Goal: Task Accomplishment & Management: Manage account settings

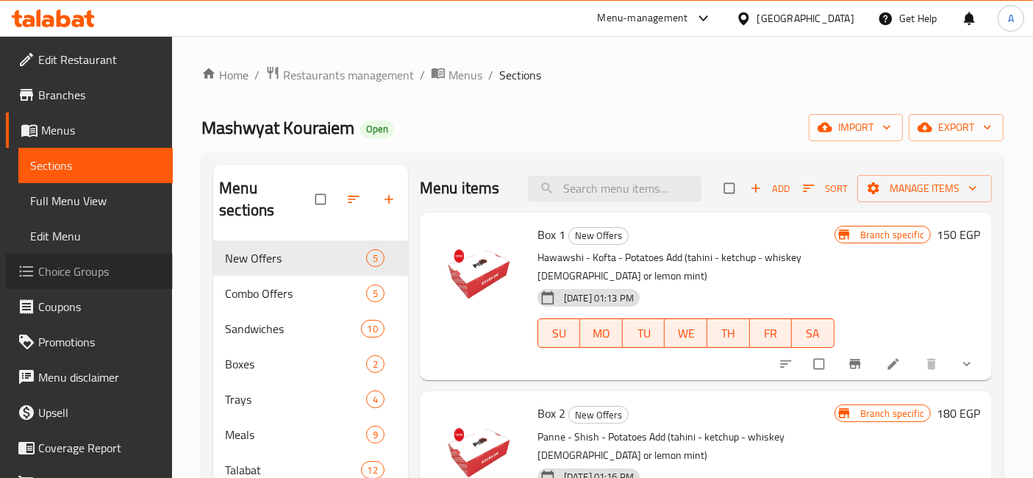
click at [103, 274] on span "Choice Groups" at bounding box center [99, 272] width 123 height 18
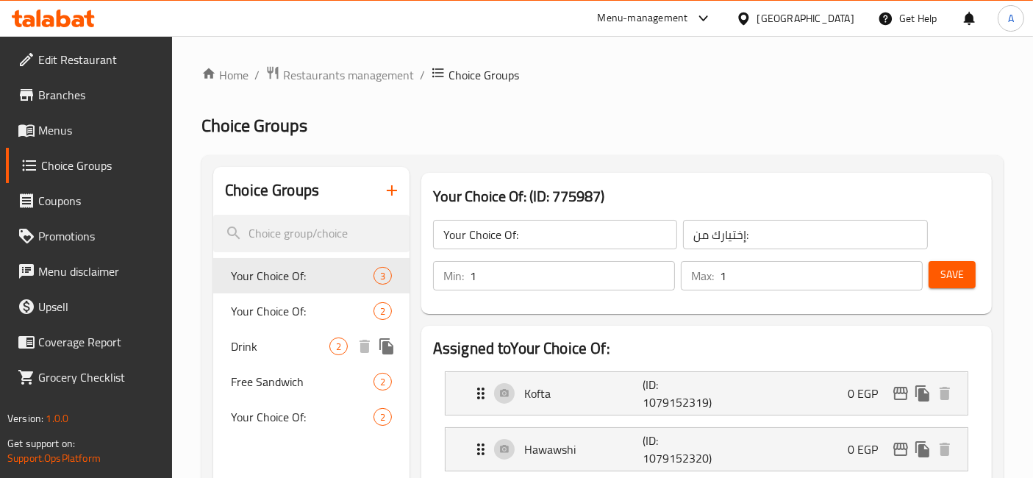
click at [295, 339] on span "Drink" at bounding box center [280, 347] width 99 height 18
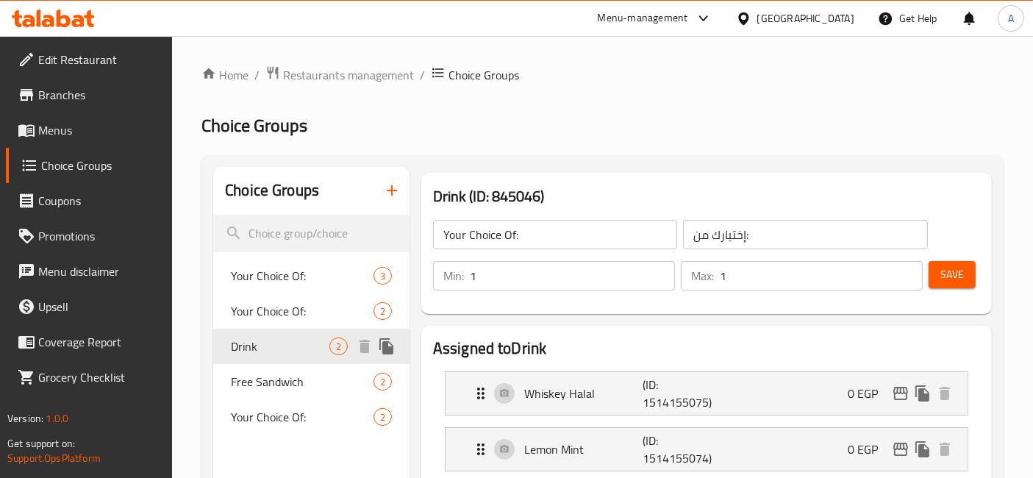
type input "Drink"
type input "مشروب"
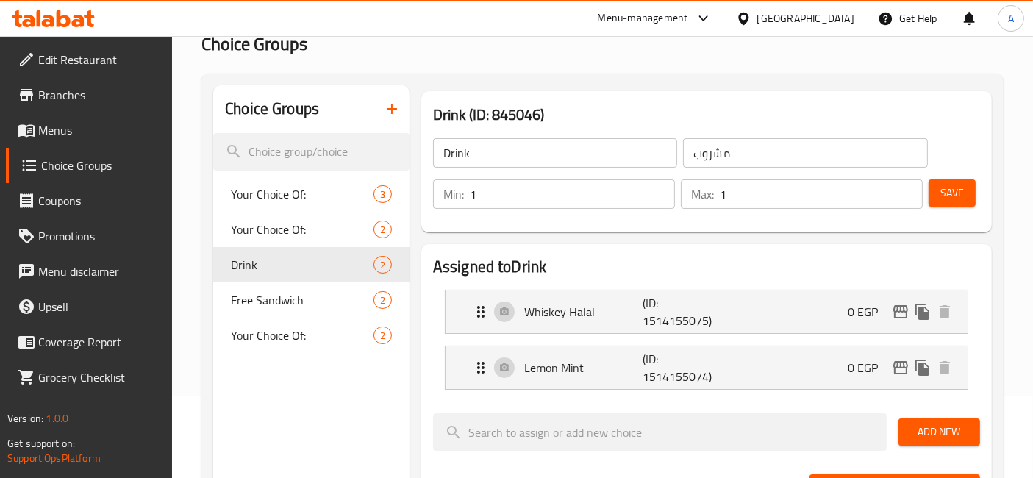
click at [96, 114] on link "Menus" at bounding box center [89, 130] width 167 height 35
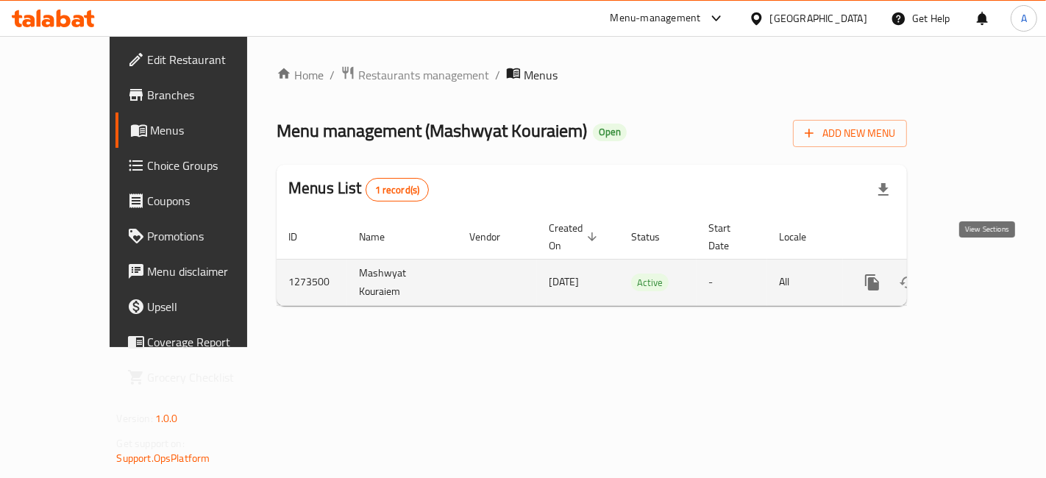
click at [987, 274] on icon "enhanced table" at bounding box center [978, 283] width 18 height 18
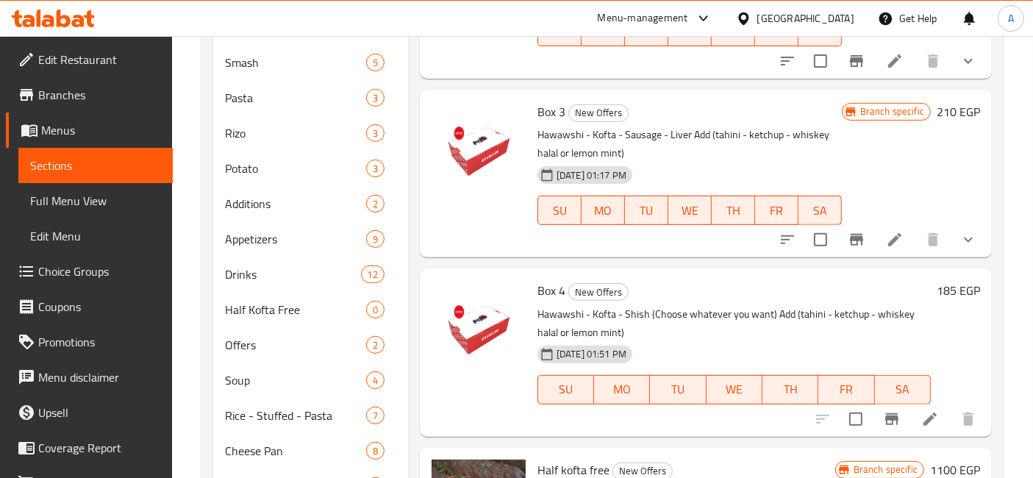
scroll to position [571, 0]
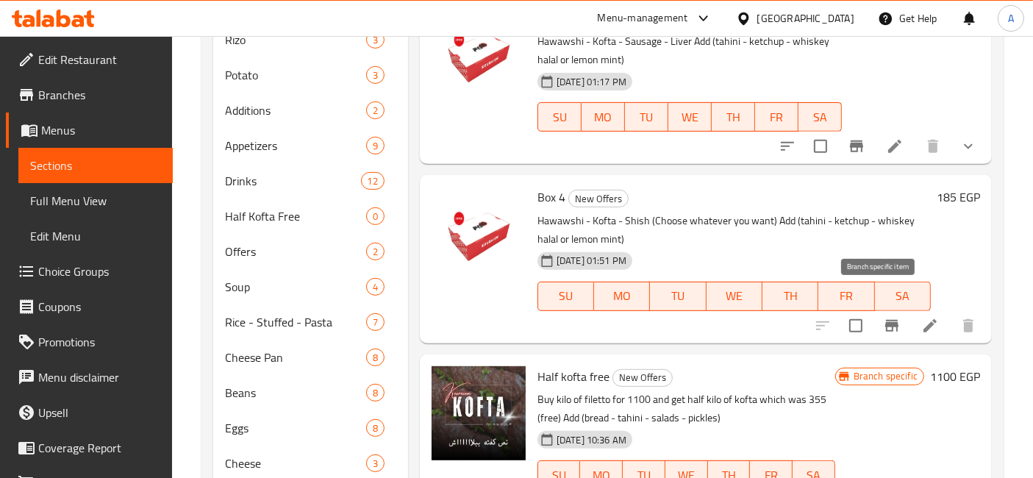
click at [888, 317] on icon "Branch-specific-item" at bounding box center [892, 326] width 18 height 18
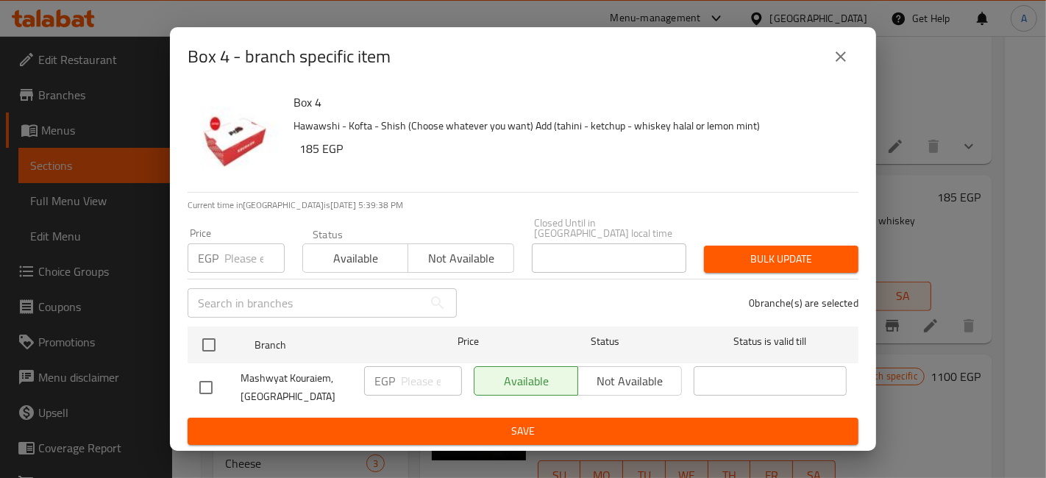
click at [825, 68] on button "close" at bounding box center [840, 56] width 35 height 35
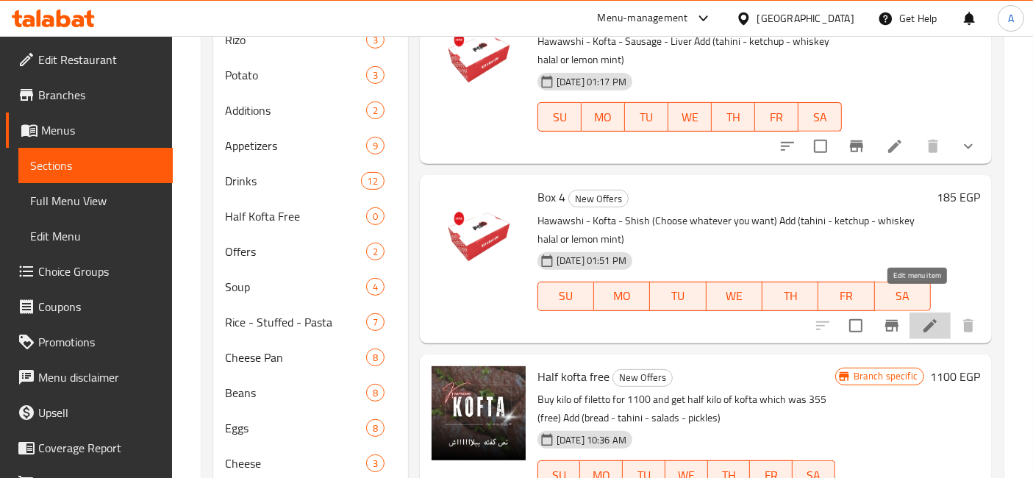
click at [922, 317] on icon at bounding box center [931, 326] width 18 height 18
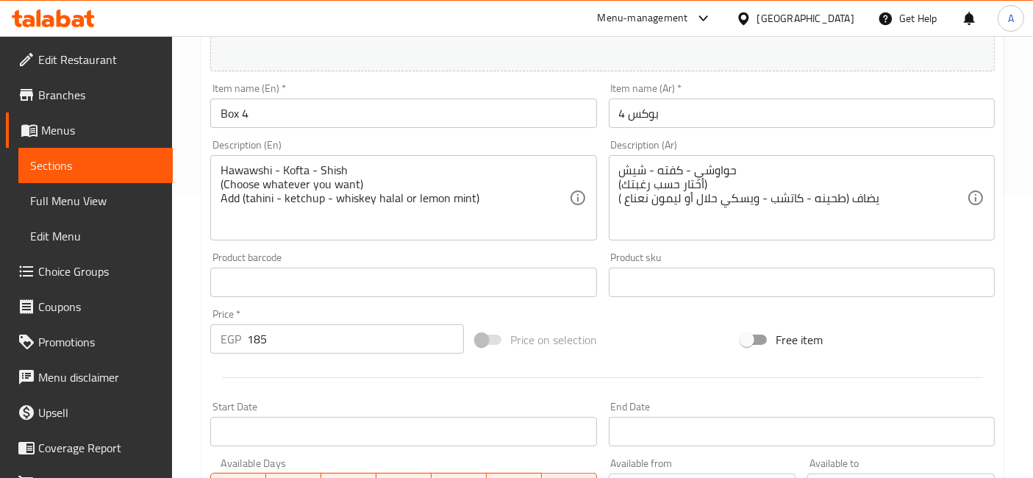
scroll to position [580, 0]
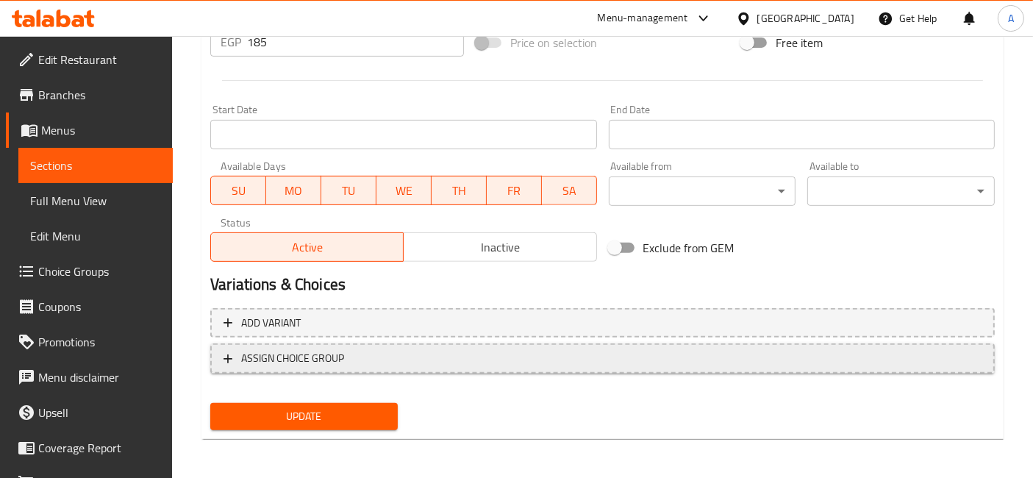
click at [416, 349] on span "ASSIGN CHOICE GROUP" at bounding box center [603, 358] width 758 height 18
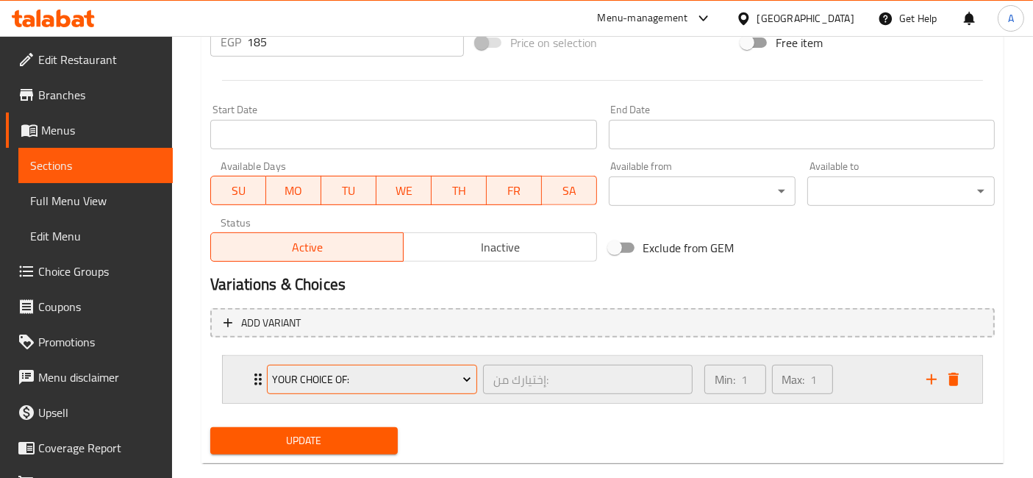
click at [448, 377] on span "Your Choice Of:" at bounding box center [372, 380] width 199 height 18
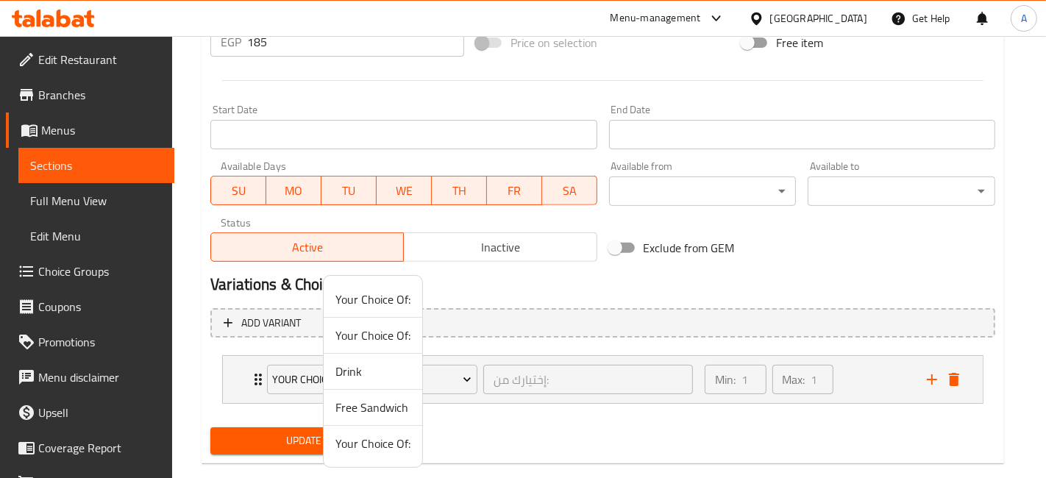
click at [380, 365] on span "Drink" at bounding box center [372, 372] width 75 height 18
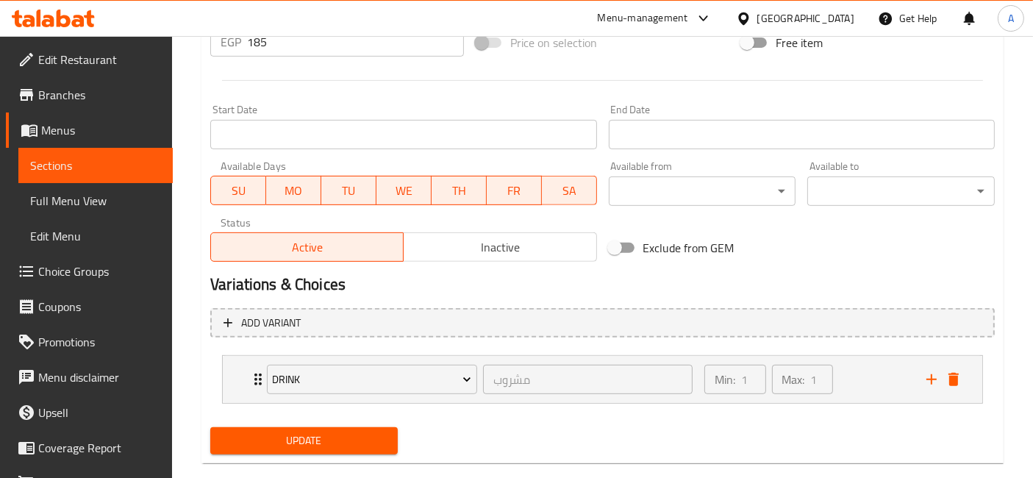
click at [372, 438] on span "Update" at bounding box center [304, 441] width 164 height 18
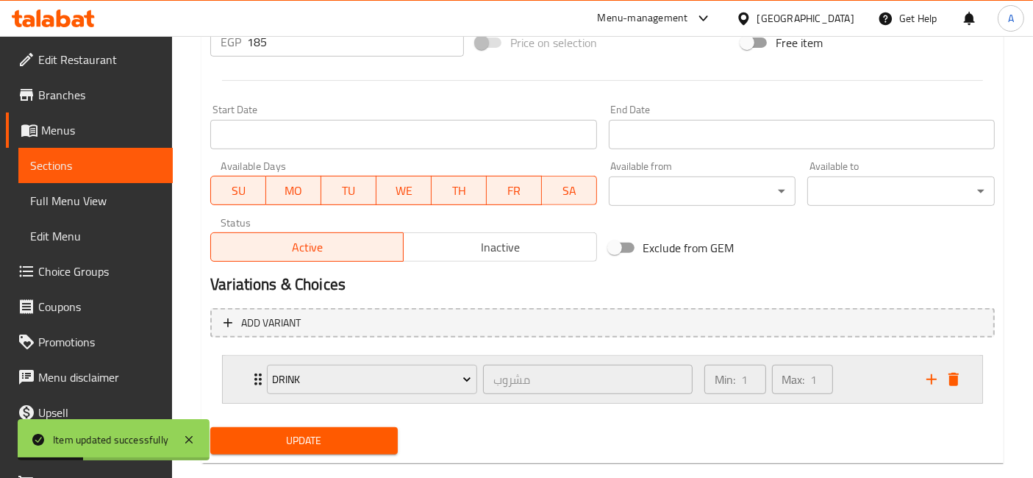
click at [466, 393] on div "Drink" at bounding box center [372, 379] width 216 height 35
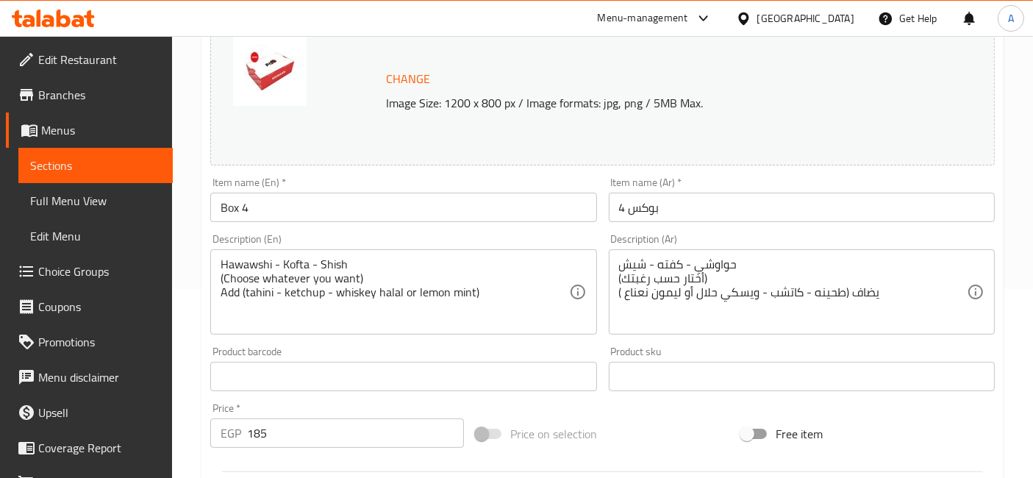
scroll to position [172, 0]
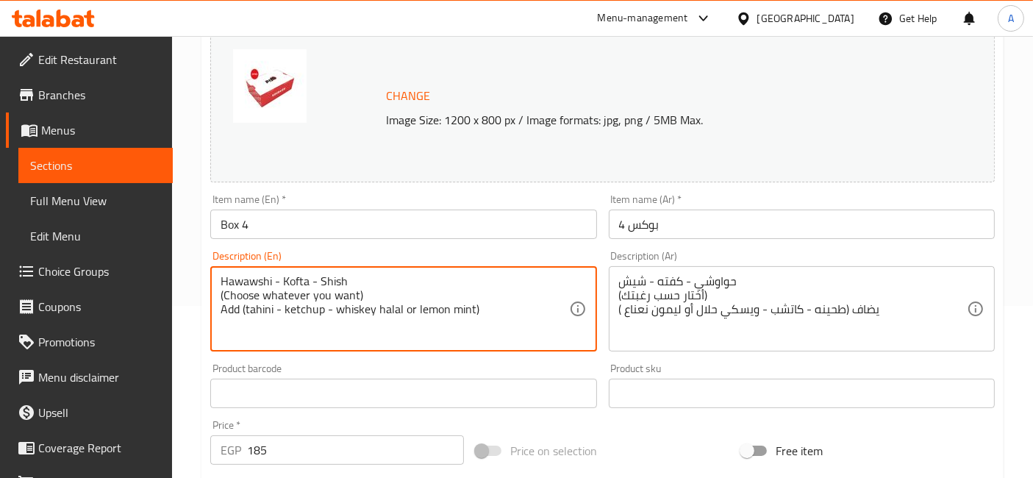
drag, startPoint x: 357, startPoint y: 297, endPoint x: 335, endPoint y: 298, distance: 22.1
click at [320, 293] on textarea "Hawawshi - Kofta - Shish (Choose whatever you want) Add (tahini - ketchup - whi…" at bounding box center [395, 309] width 348 height 70
click at [357, 295] on textarea "Hawawshi - Kofta - Shish (Choose whatever you want) Add (tahini - ketchup - whi…" at bounding box center [395, 309] width 348 height 70
type textarea "Hawawshi - Kofta - Shish (Choose 3 sandwiches) Add (tahini - ketchup - whiskey …"
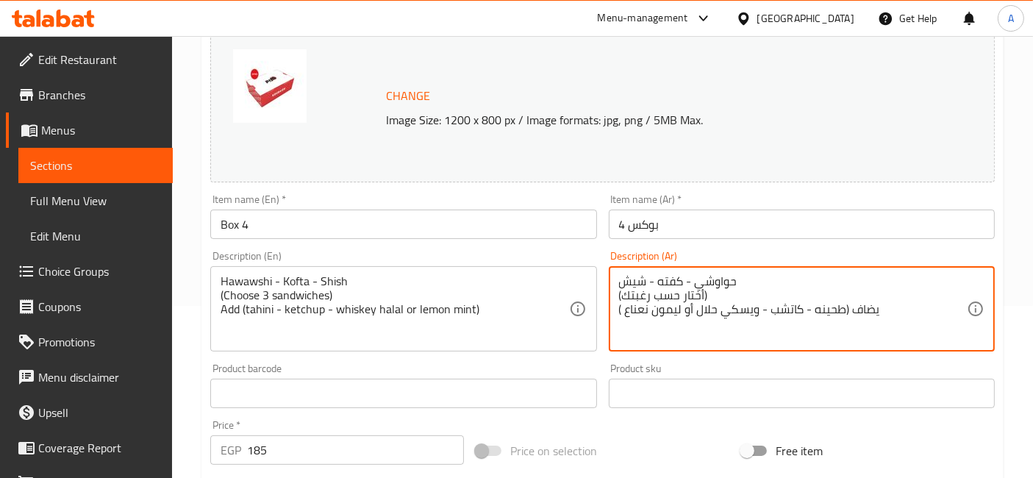
drag, startPoint x: 622, startPoint y: 298, endPoint x: 652, endPoint y: 296, distance: 30.2
click at [637, 288] on textarea "حواوشي - كفته - شيش (أختار حسب رغبتك) يضاف (طحينه - كاتشب - ويسكي حلال أو ليمون…" at bounding box center [793, 309] width 348 height 70
drag, startPoint x: 623, startPoint y: 292, endPoint x: 679, endPoint y: 293, distance: 55.9
click at [679, 293] on textarea "حواوشي - كفته - شيش (أختار حسب رغبتك) يضاف (طحينه - كاتشب - ويسكي حلال أو ليمون…" at bounding box center [793, 309] width 348 height 70
type textarea "حواوشي - كفته - شيش (أختار 3 سندوتشات) يضاف (طحينه - كاتشب - ويسكي حلال أو ليمو…"
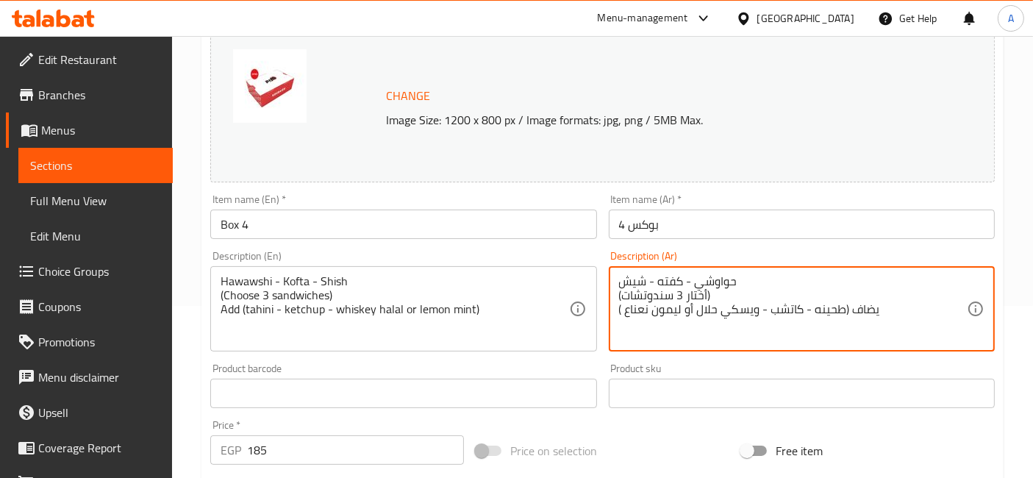
click at [706, 365] on div "Product sku Product sku" at bounding box center [802, 385] width 386 height 45
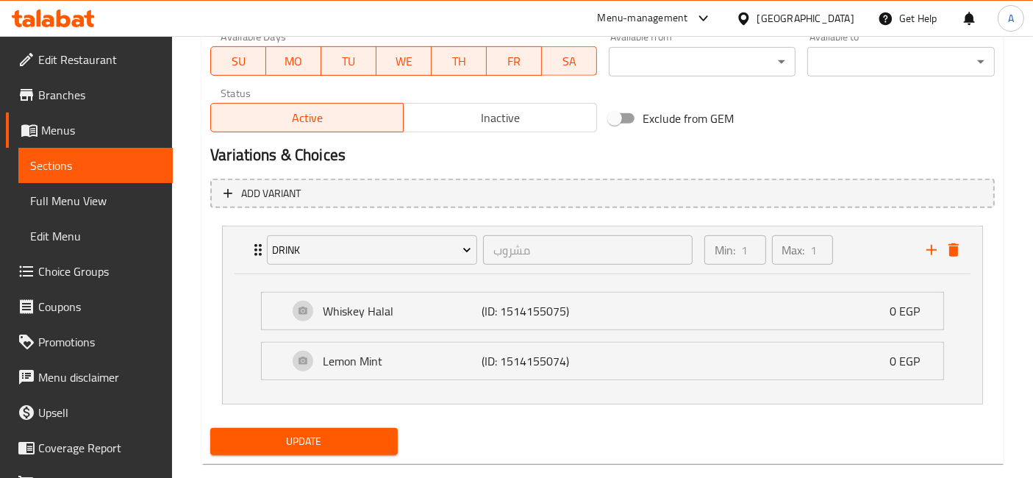
scroll to position [734, 0]
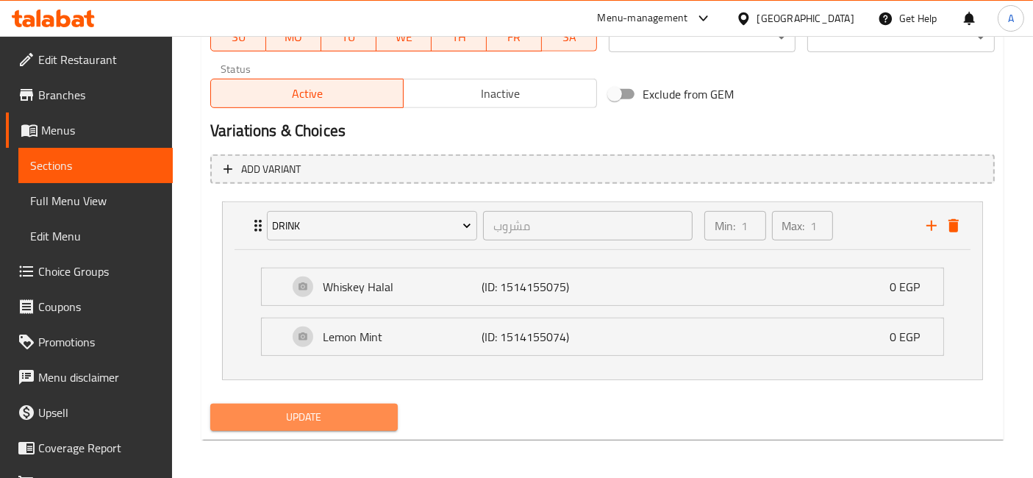
click at [361, 413] on span "Update" at bounding box center [304, 417] width 164 height 18
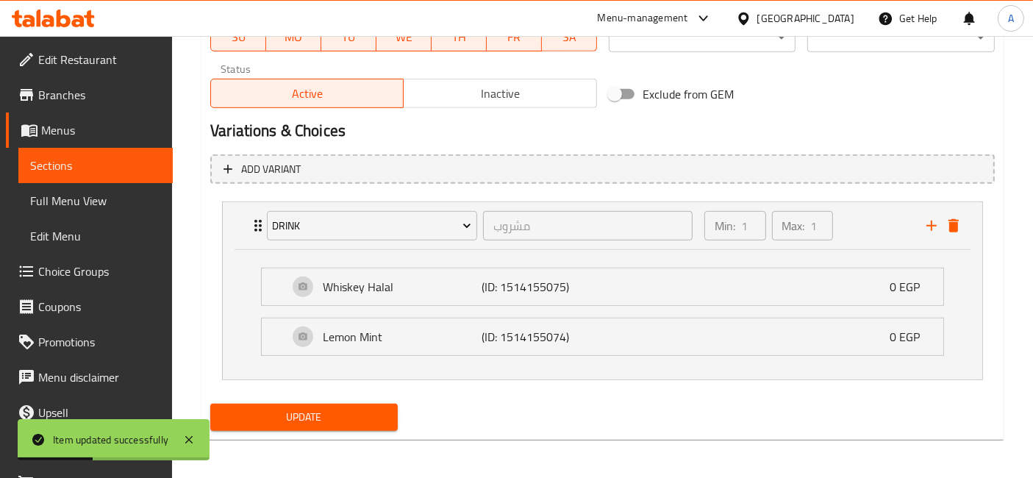
click at [97, 263] on span "Choice Groups" at bounding box center [99, 272] width 123 height 18
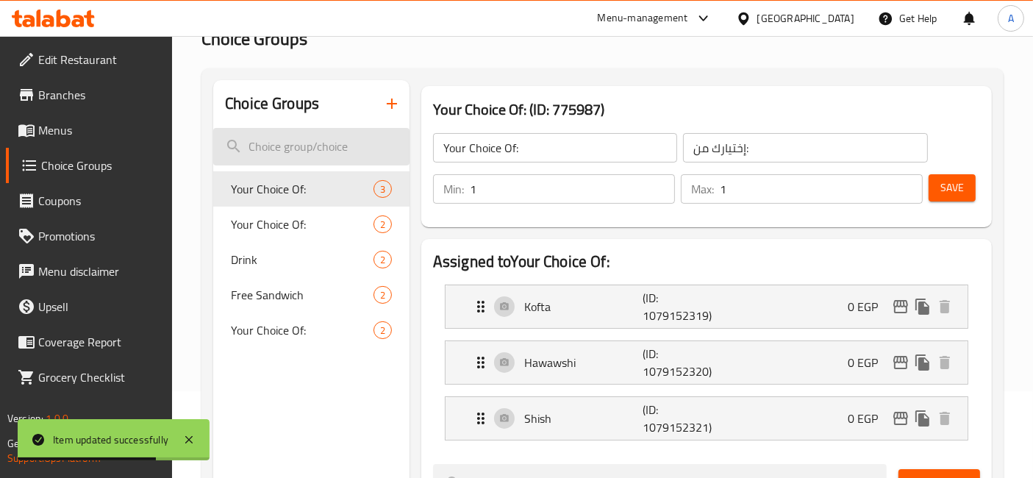
scroll to position [163, 0]
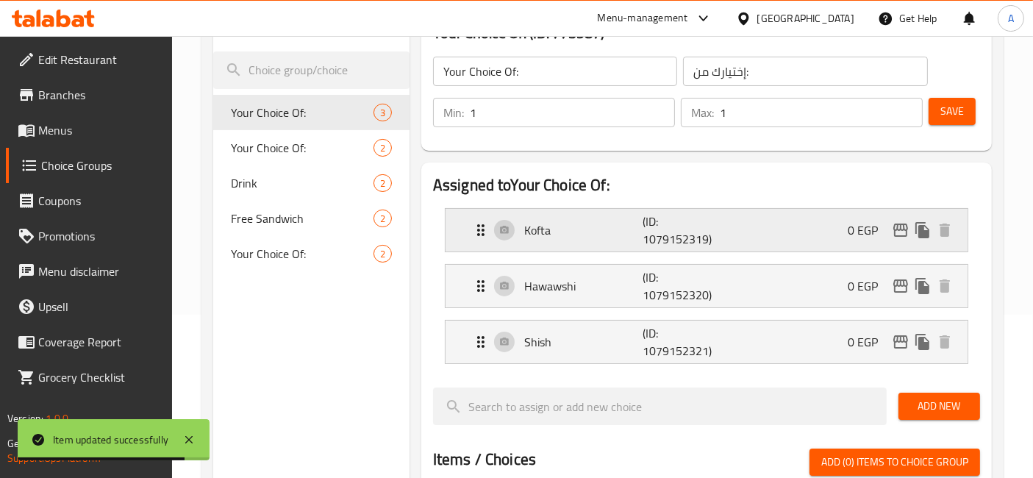
click at [641, 229] on p "Kofta" at bounding box center [583, 230] width 118 height 18
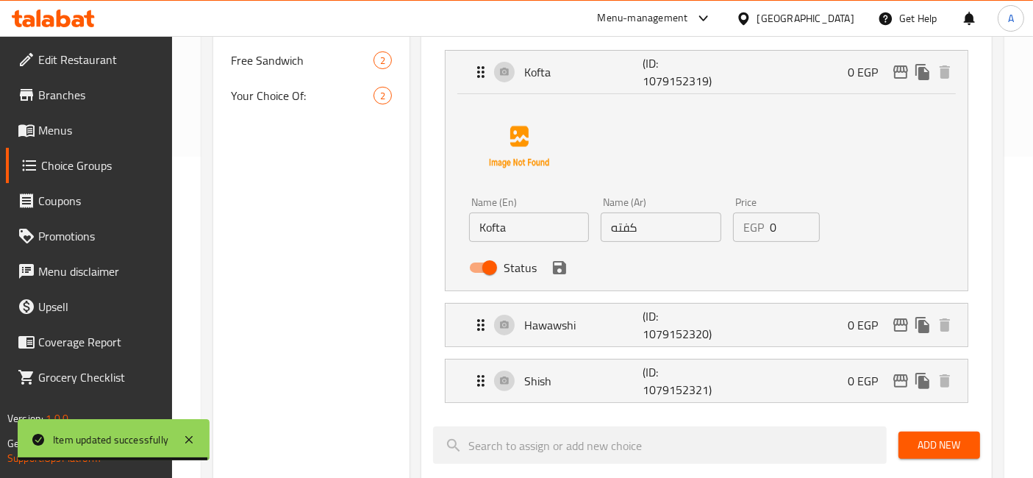
scroll to position [327, 0]
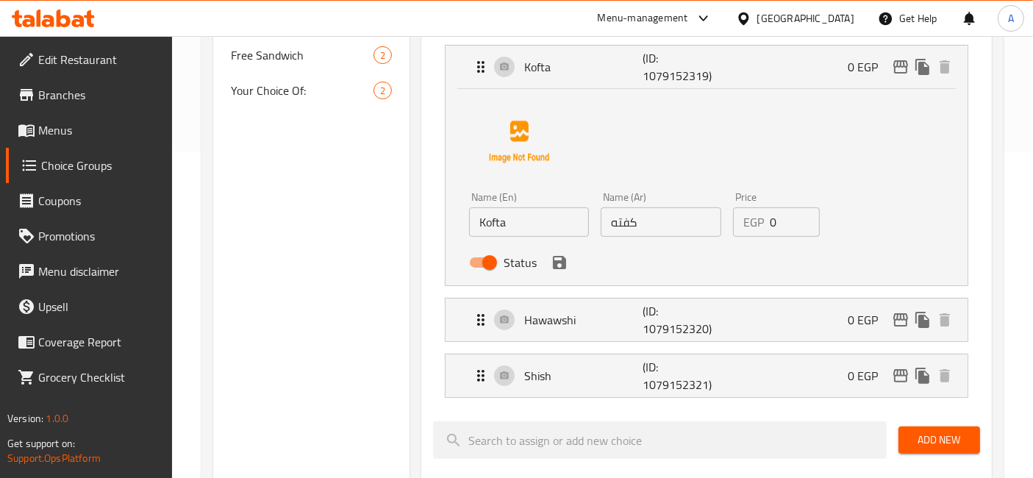
click at [62, 126] on span "Menus" at bounding box center [99, 130] width 123 height 18
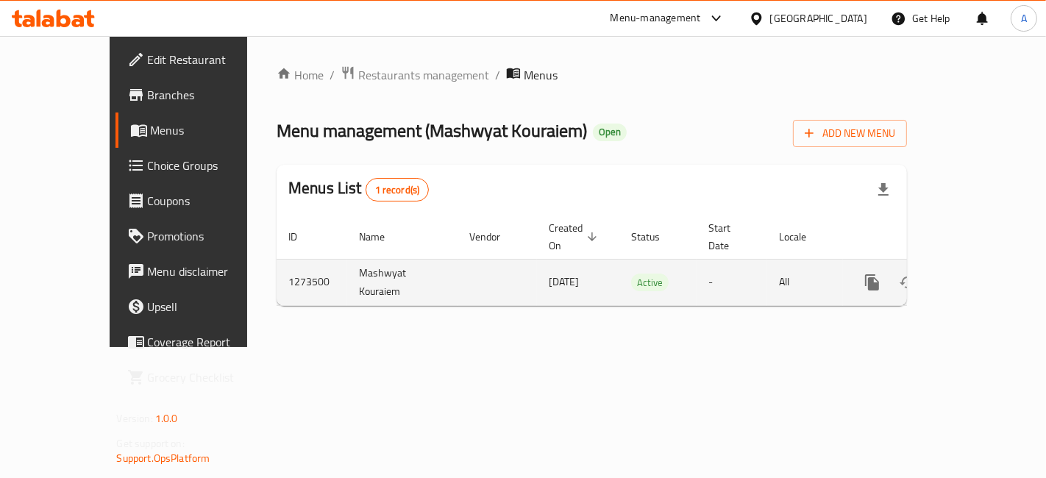
click at [987, 274] on icon "enhanced table" at bounding box center [978, 283] width 18 height 18
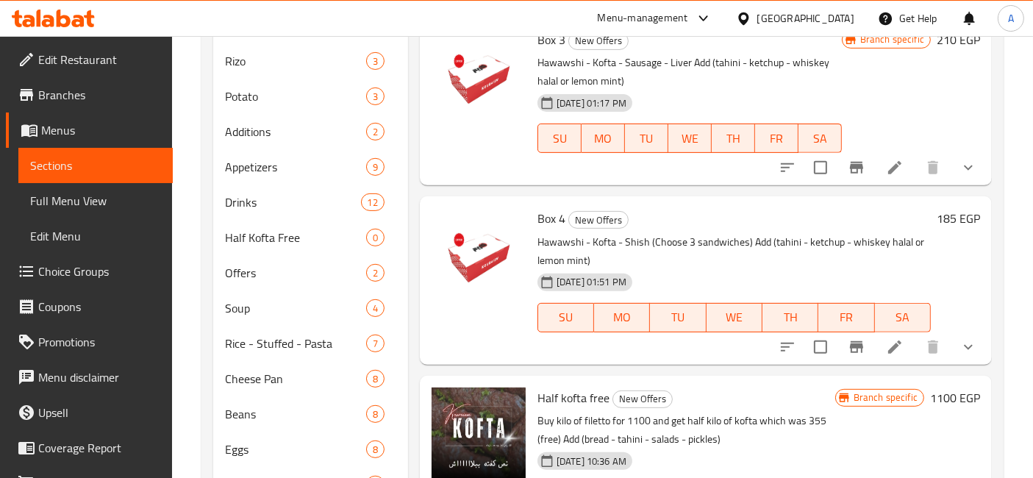
scroll to position [470, 0]
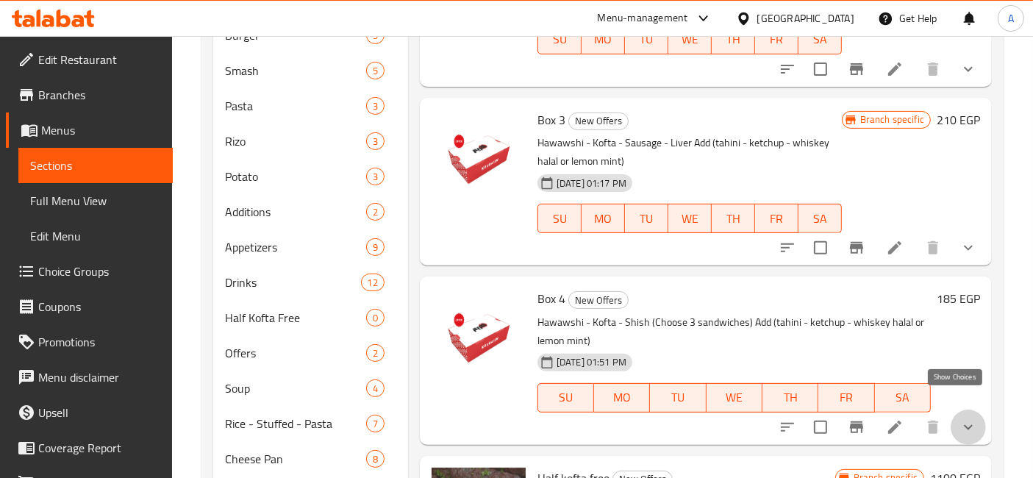
click at [960, 418] on icon "show more" at bounding box center [969, 427] width 18 height 18
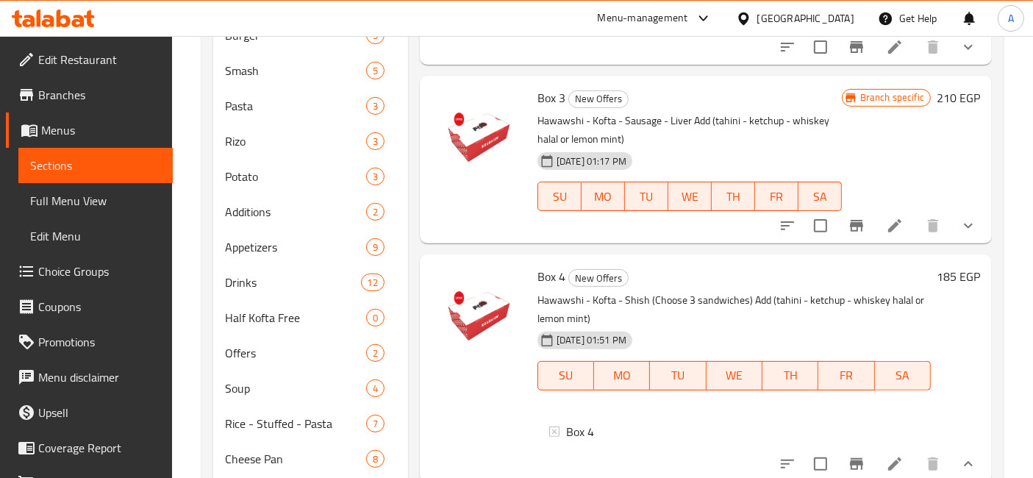
scroll to position [96, 0]
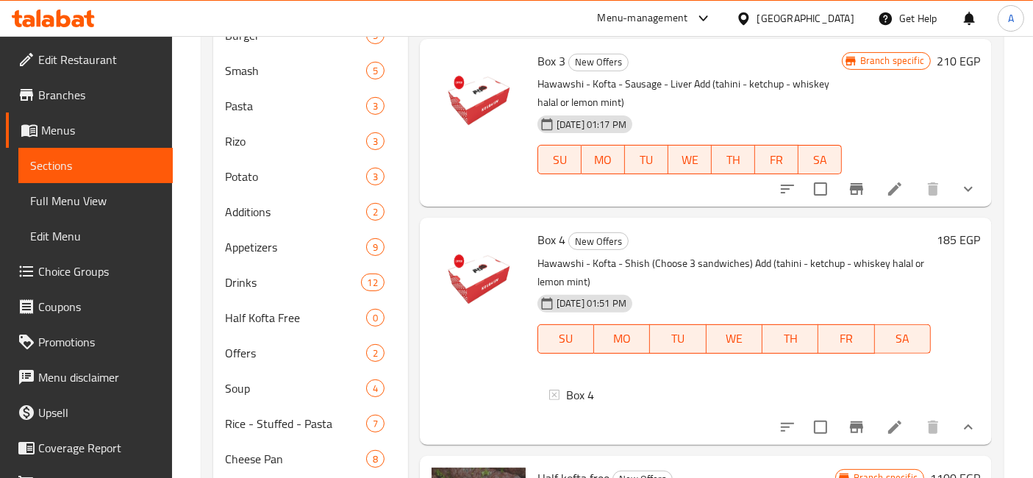
click at [110, 263] on span "Choice Groups" at bounding box center [99, 272] width 123 height 18
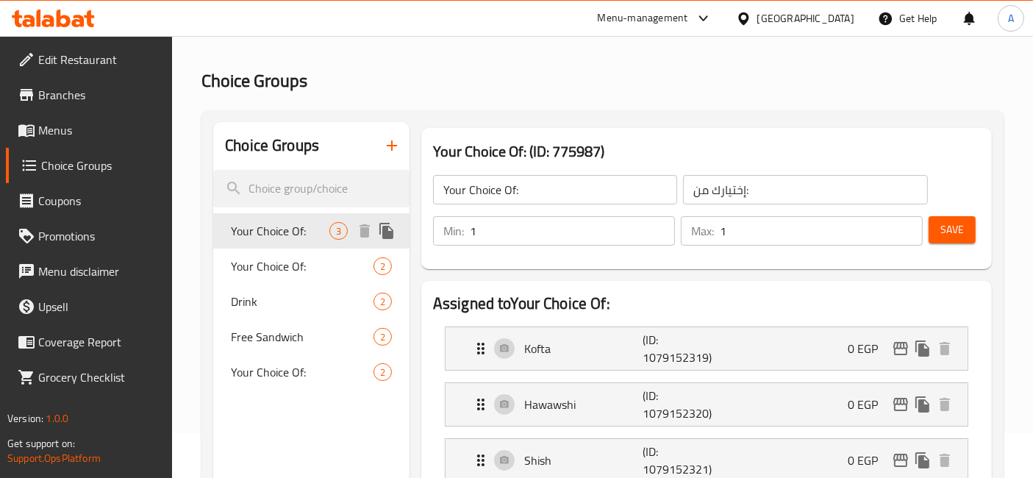
scroll to position [44, 0]
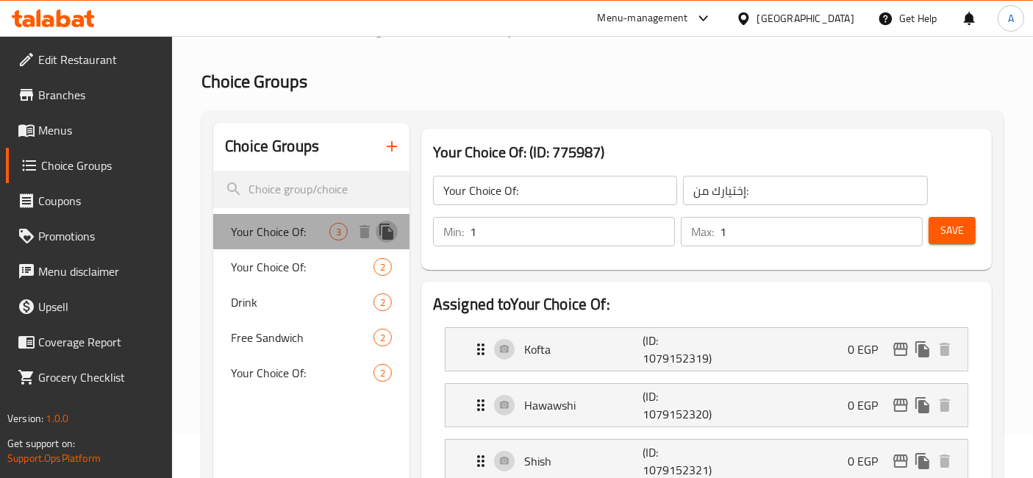
click at [391, 231] on icon "duplicate" at bounding box center [386, 232] width 14 height 16
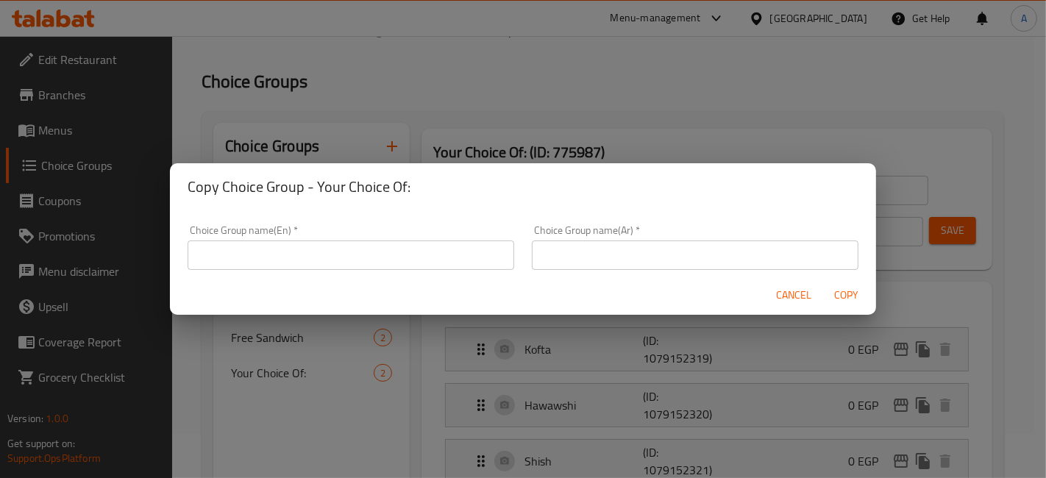
click at [355, 159] on div "Copy Choice Group - Your Choice Of: Choice Group name(En)   * Choice Group name…" at bounding box center [523, 239] width 1046 height 478
click at [349, 132] on div "Copy Choice Group - Your Choice Of: Choice Group name(En)   * Choice Group name…" at bounding box center [523, 239] width 1046 height 478
click at [794, 288] on span "Cancel" at bounding box center [793, 295] width 35 height 18
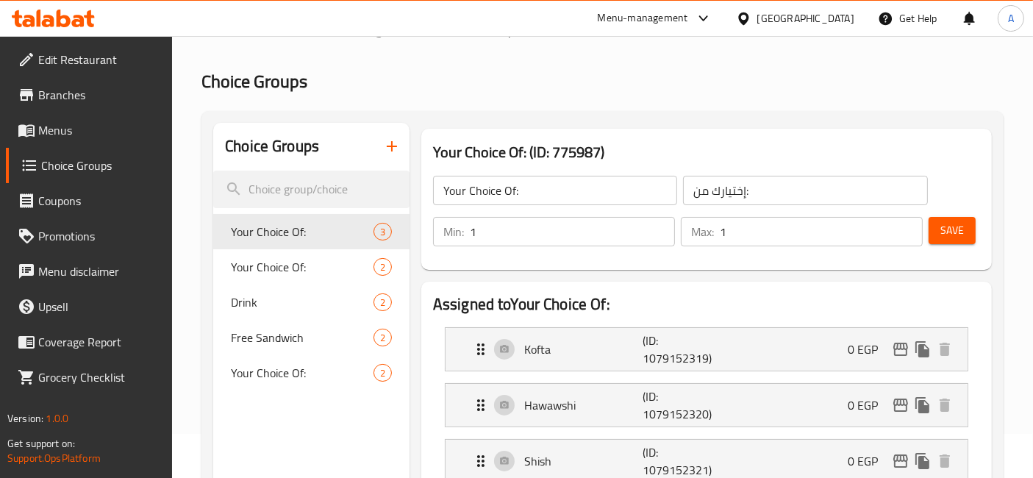
click at [386, 154] on icon "button" at bounding box center [392, 147] width 18 height 18
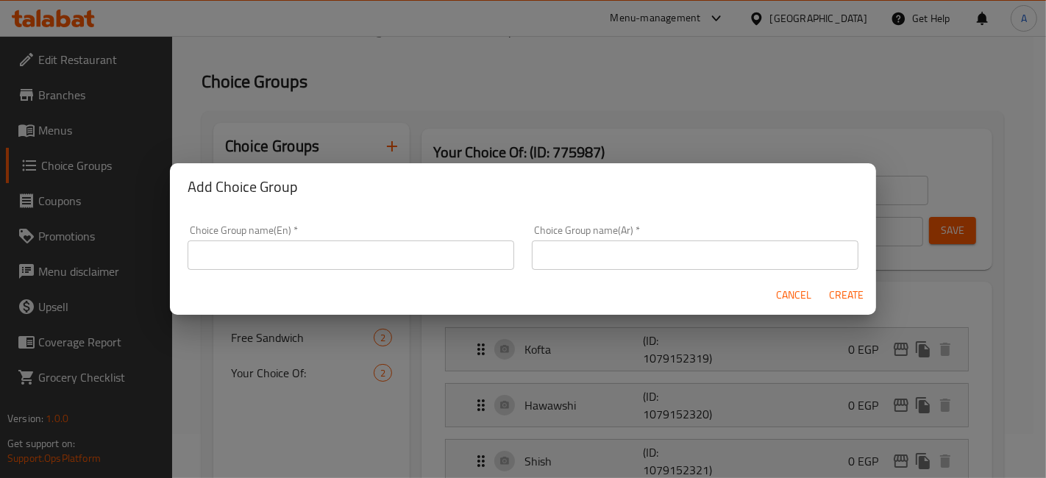
click at [797, 303] on span "Cancel" at bounding box center [793, 295] width 35 height 18
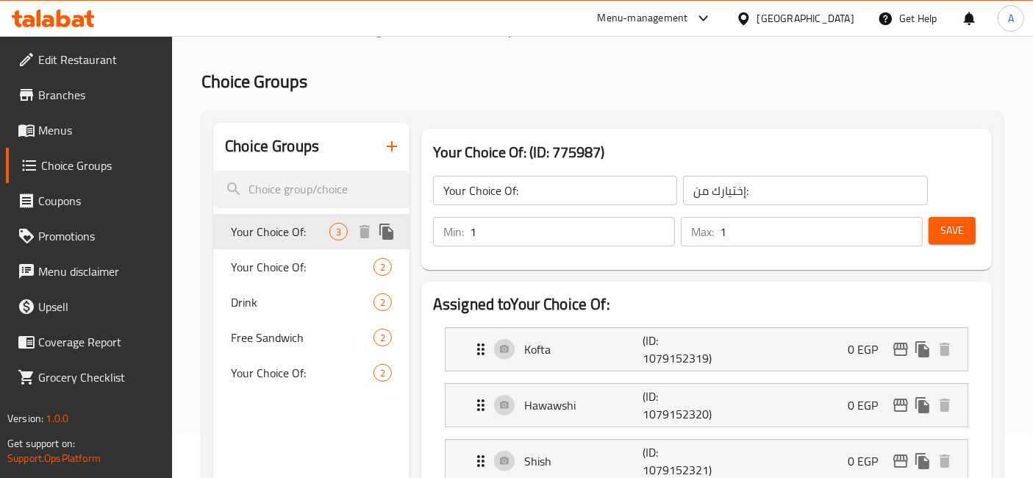
click at [388, 237] on icon "duplicate" at bounding box center [386, 232] width 14 height 16
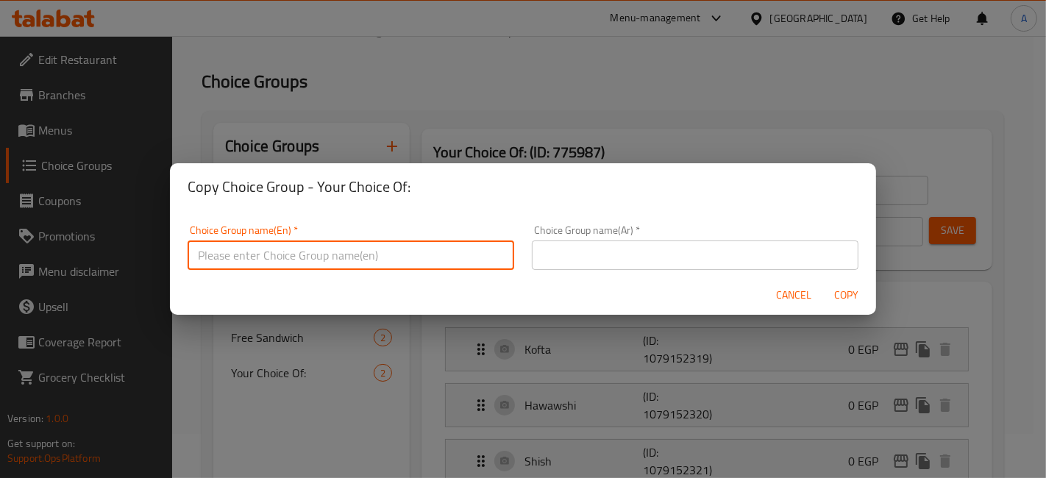
click at [400, 257] on input "text" at bounding box center [351, 254] width 327 height 29
type input "2"
type input "Sandwich 2"
click at [546, 257] on input "text" at bounding box center [695, 254] width 327 height 29
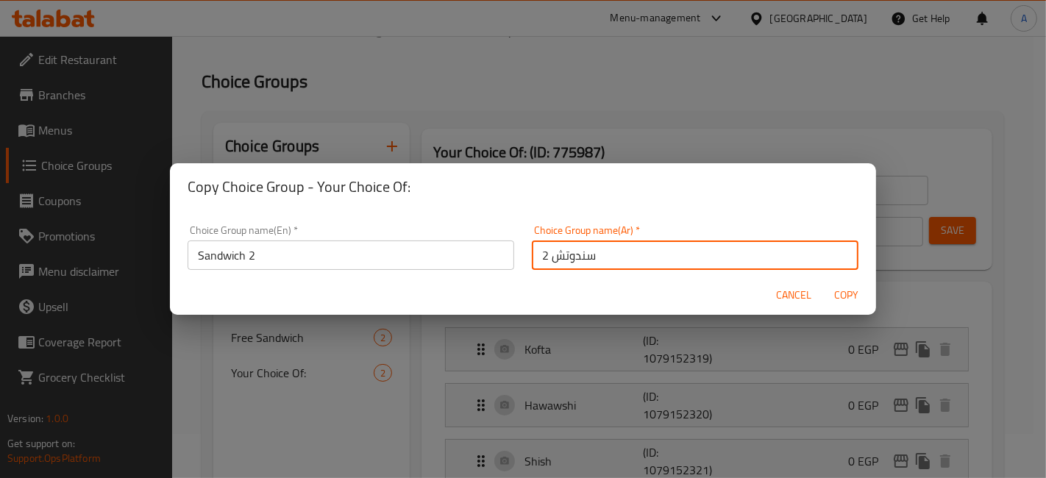
click at [580, 256] on input "سندوتش 2" at bounding box center [695, 254] width 327 height 29
type input "ساندوتش 2"
click at [855, 294] on span "Copy" at bounding box center [846, 295] width 35 height 18
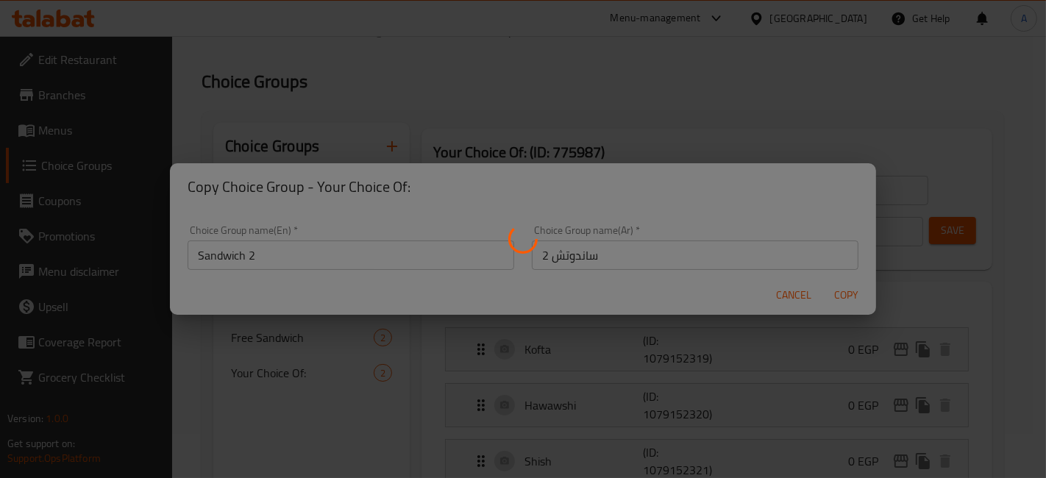
type input "Sandwich 2"
type input "ساندوتش 2"
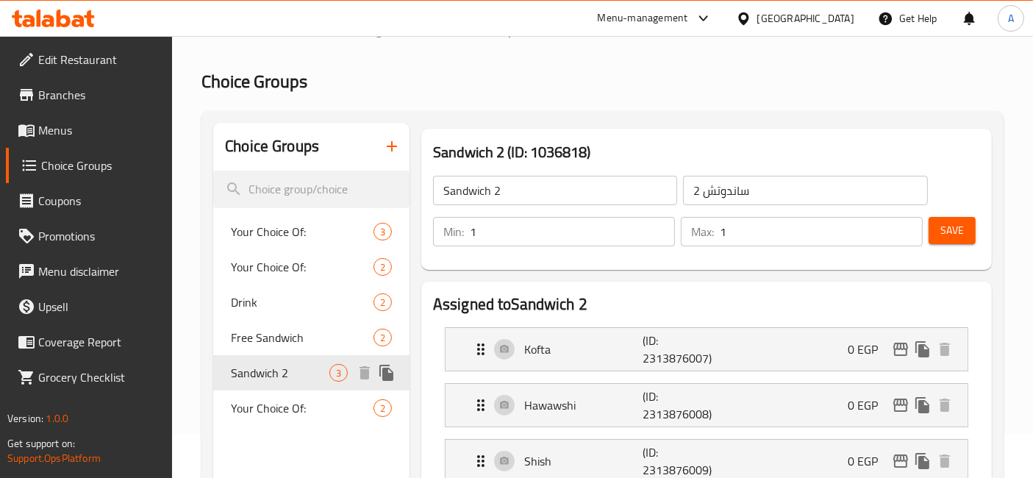
click at [382, 373] on icon "duplicate" at bounding box center [387, 373] width 18 height 18
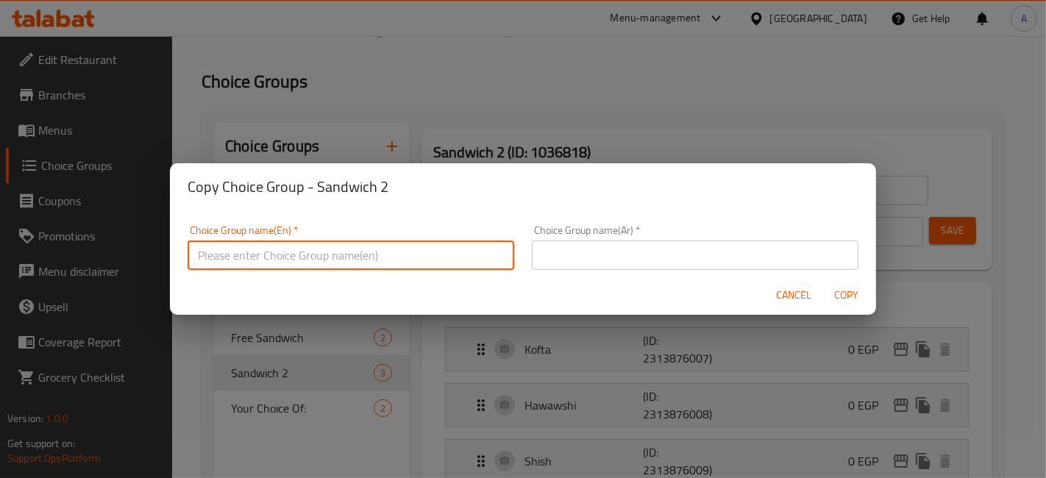
click at [338, 265] on input "text" at bounding box center [351, 254] width 327 height 29
type input "Sandwich 3"
click at [610, 257] on input "text" at bounding box center [695, 254] width 327 height 29
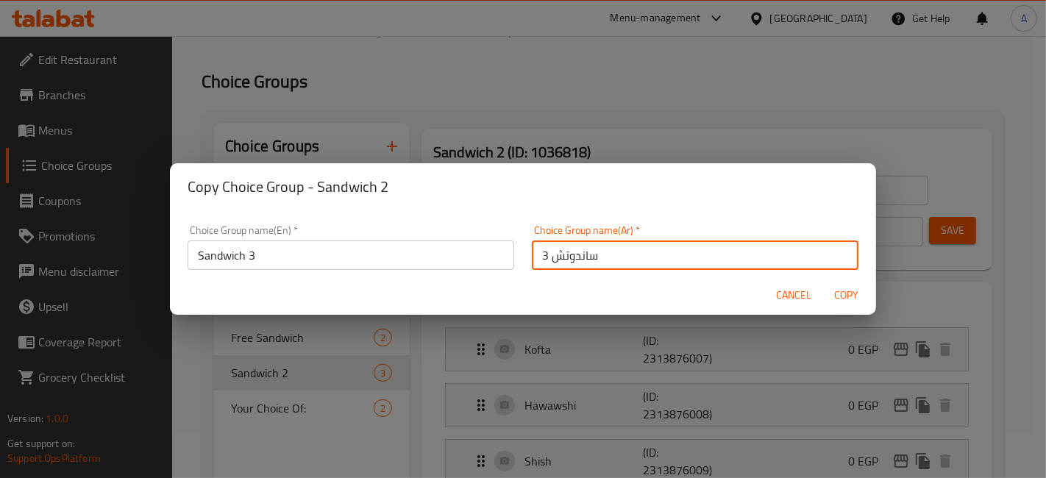
type input "ساندوتش 3"
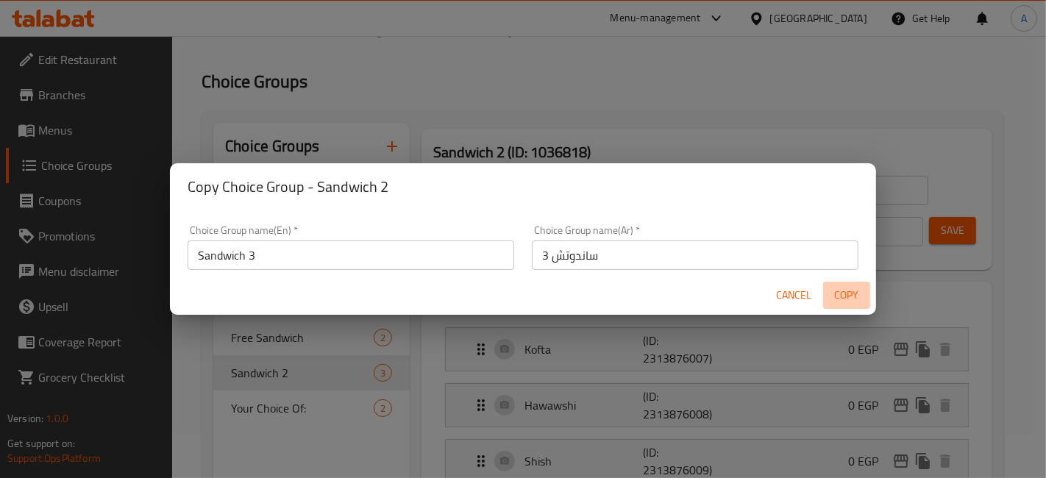
click at [835, 292] on span "Copy" at bounding box center [846, 295] width 35 height 18
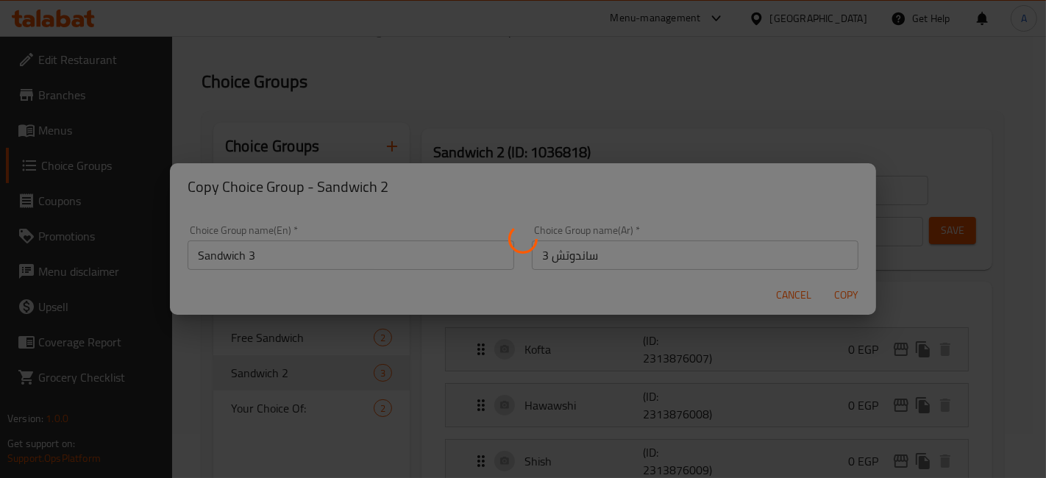
type input "Sandwich 3"
type input "ساندوتش 3"
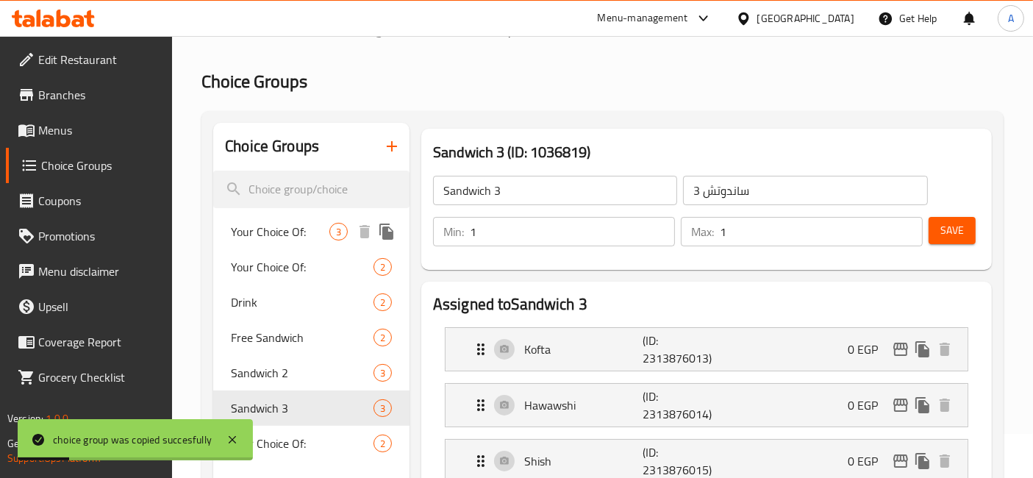
click at [268, 235] on span "Your Choice Of:" at bounding box center [280, 232] width 99 height 18
type input "Your Choice Of:"
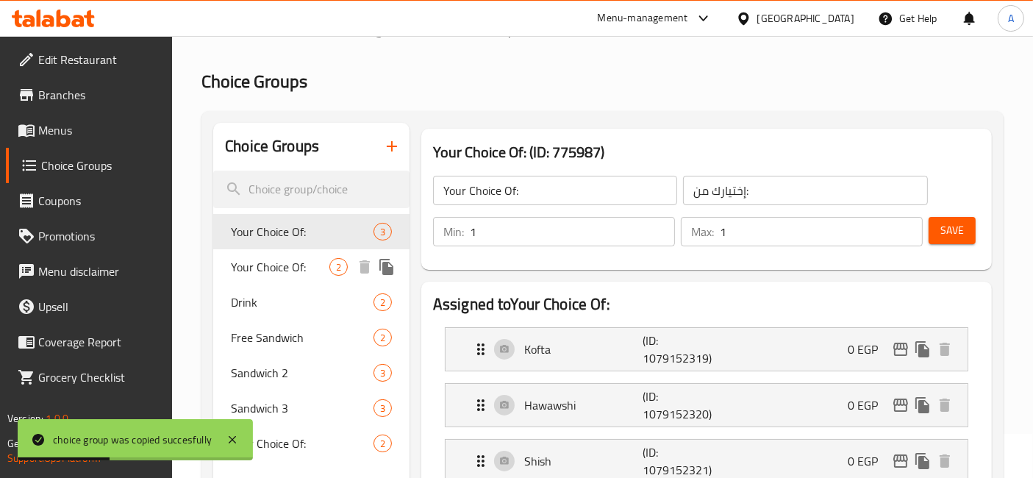
click at [280, 267] on span "Your Choice Of:" at bounding box center [280, 267] width 99 height 18
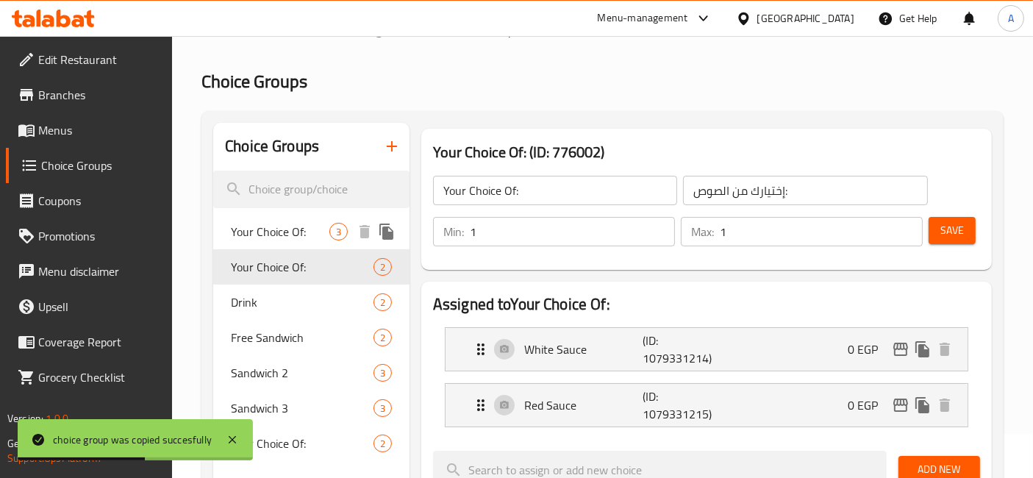
click at [278, 240] on span "Your Choice Of:" at bounding box center [280, 232] width 99 height 18
type input "إختيارك من:"
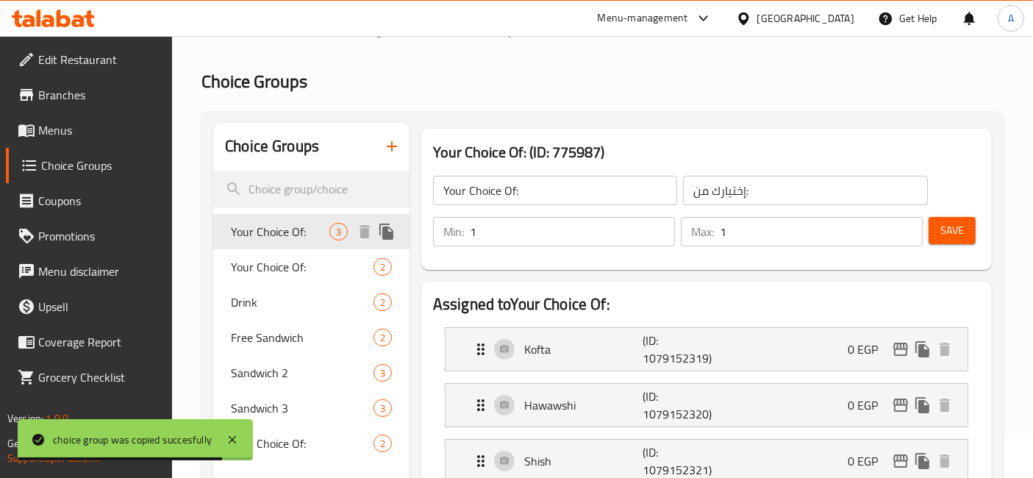
click at [296, 232] on span "Your Choice Of:" at bounding box center [280, 232] width 99 height 18
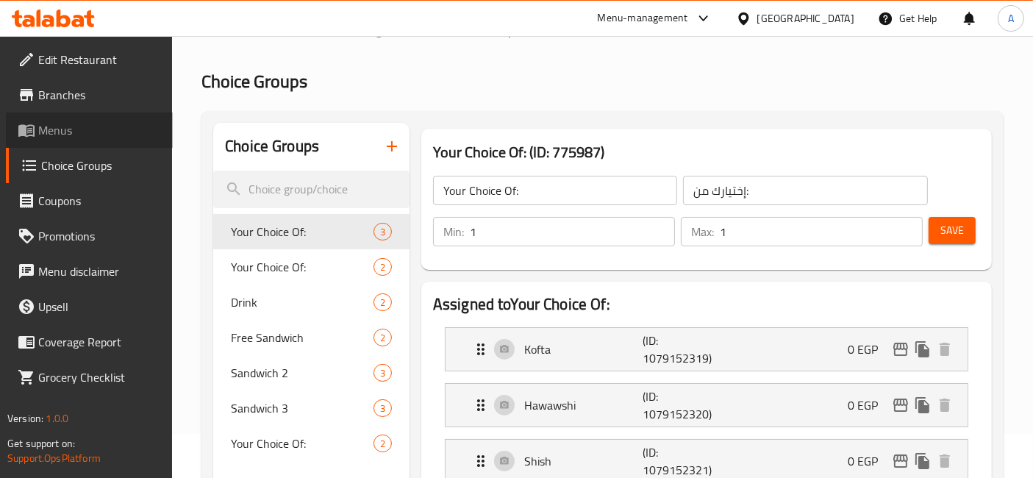
click at [90, 140] on link "Menus" at bounding box center [89, 130] width 167 height 35
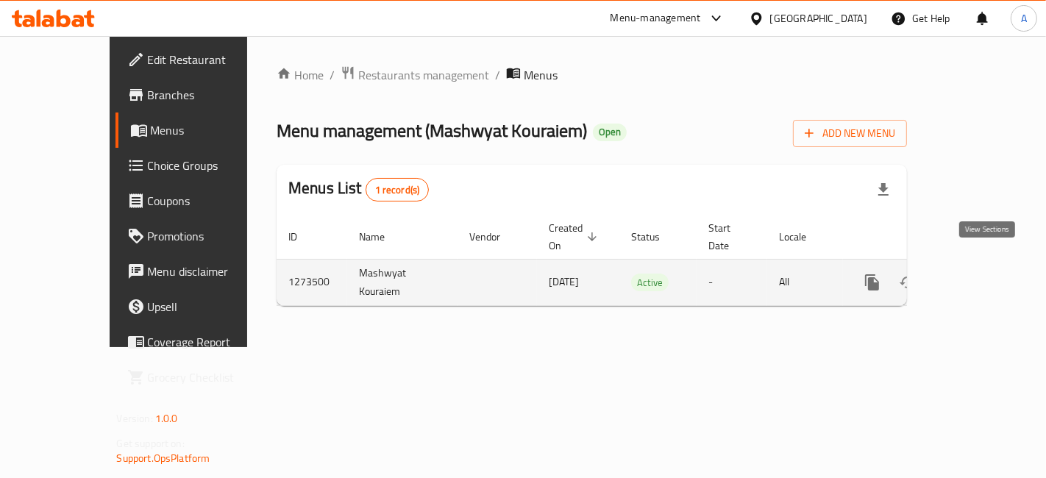
click at [982, 276] on icon "enhanced table" at bounding box center [978, 282] width 13 height 13
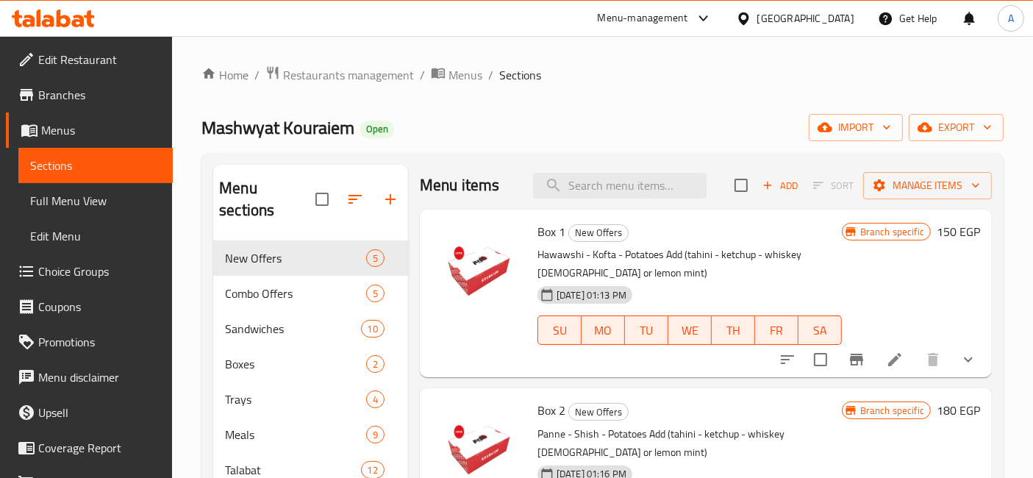
scroll to position [633, 0]
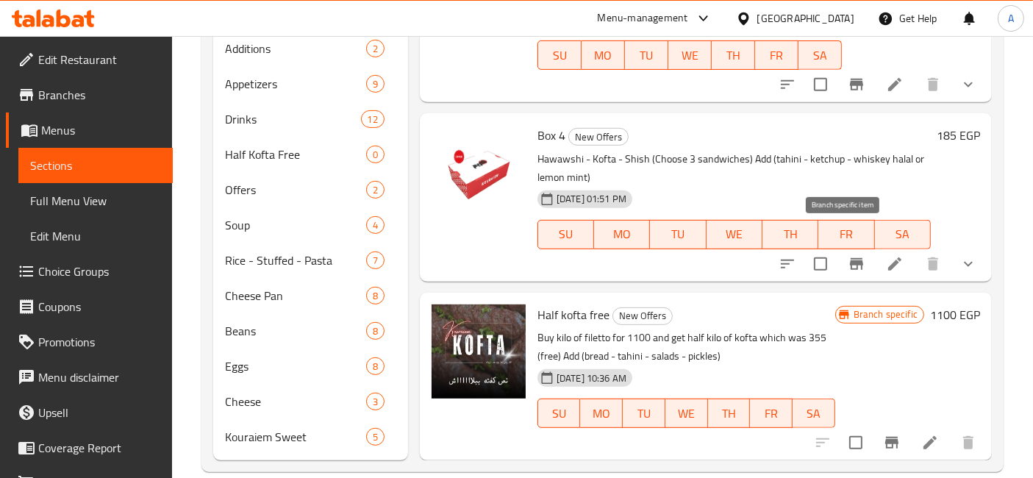
click at [855, 246] on button "Branch-specific-item" at bounding box center [856, 263] width 35 height 35
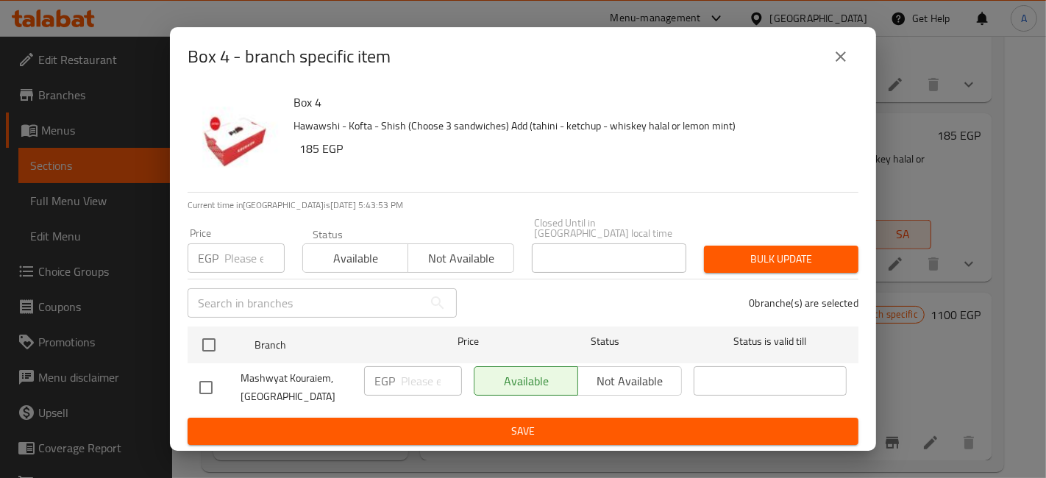
click at [828, 66] on button "close" at bounding box center [840, 56] width 35 height 35
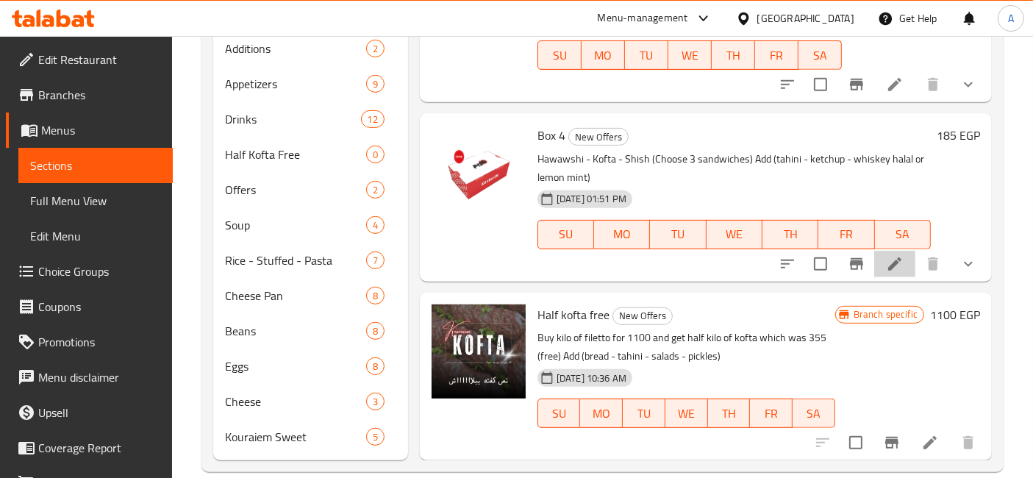
click at [878, 251] on li at bounding box center [894, 264] width 41 height 26
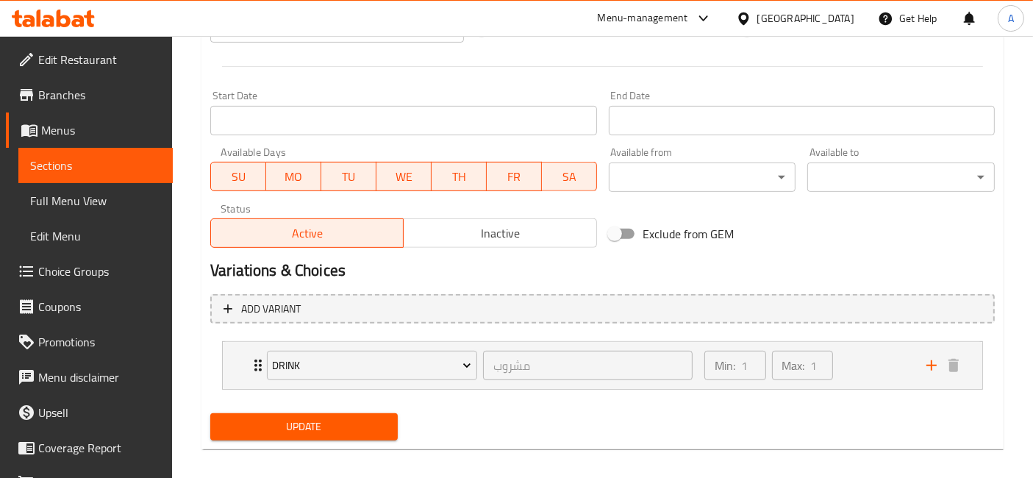
scroll to position [605, 0]
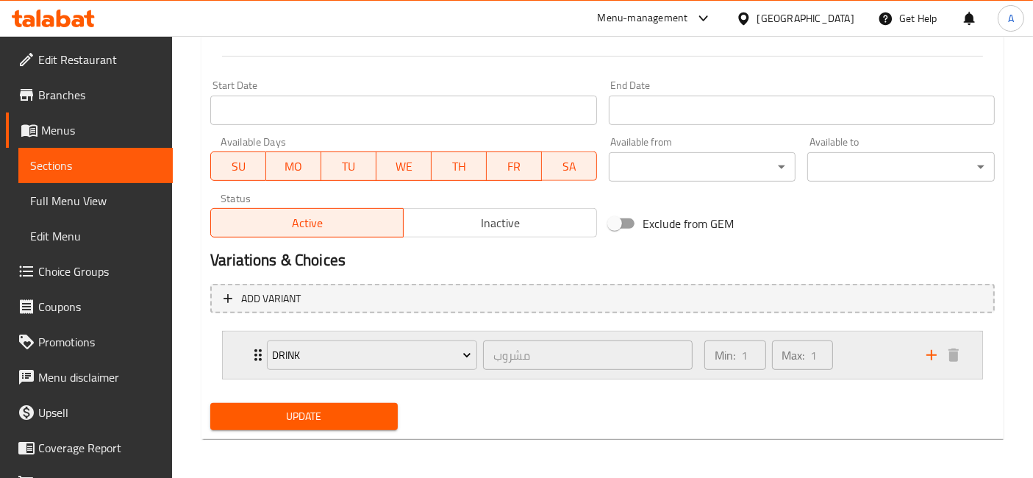
click at [926, 357] on icon "add" at bounding box center [932, 355] width 18 height 18
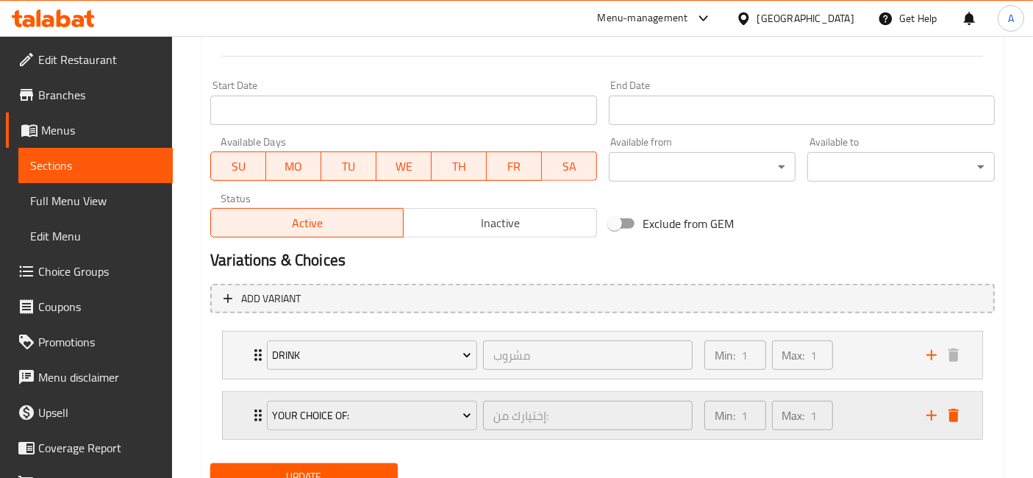
click at [492, 433] on div "Your Choice Of: إختيارك من: ​" at bounding box center [479, 415] width 443 height 47
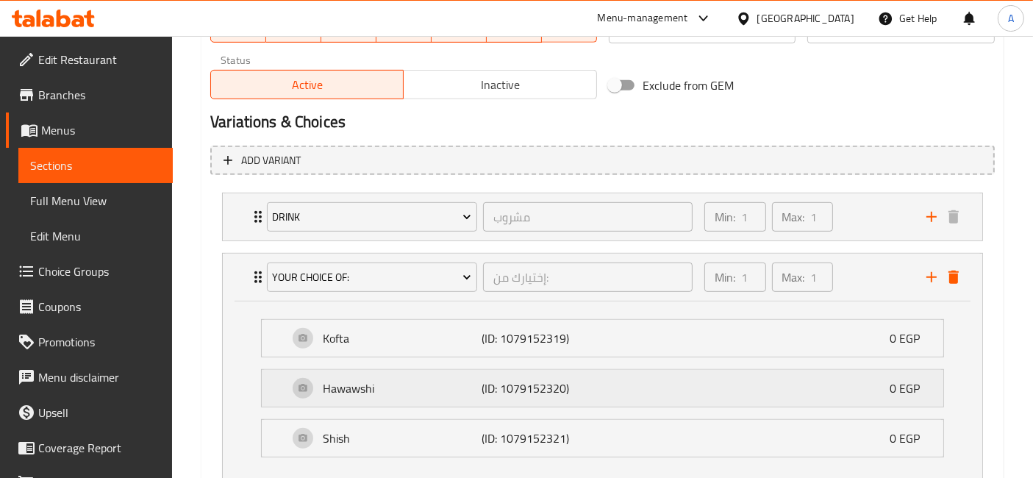
scroll to position [769, 0]
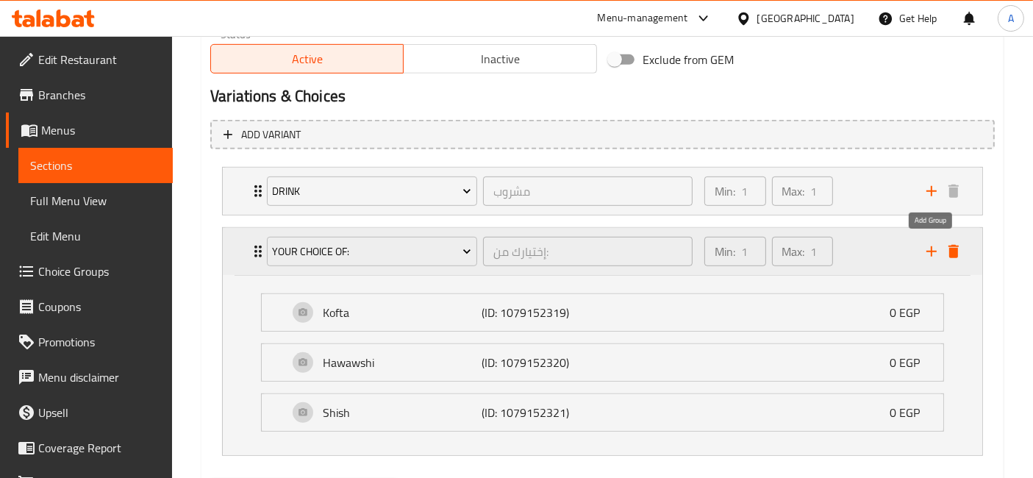
click at [933, 253] on icon "add" at bounding box center [932, 251] width 10 height 10
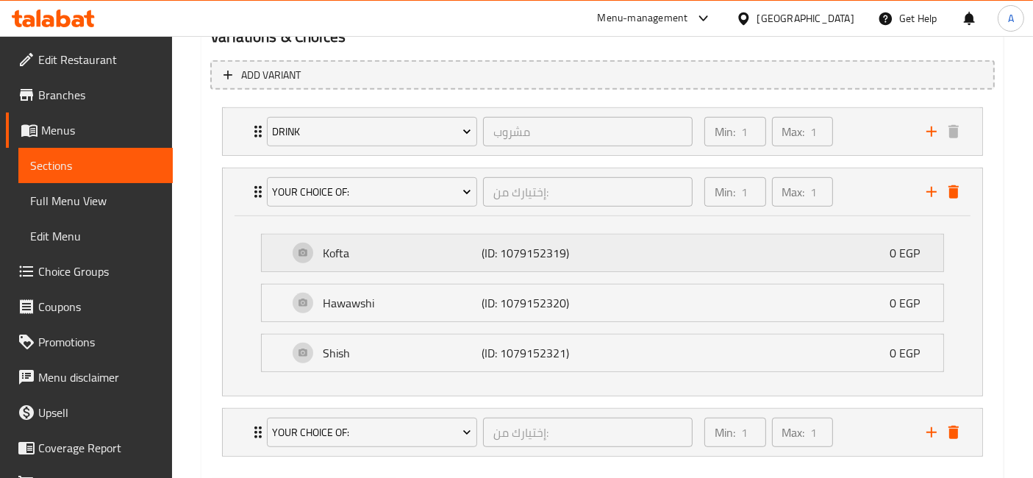
scroll to position [903, 0]
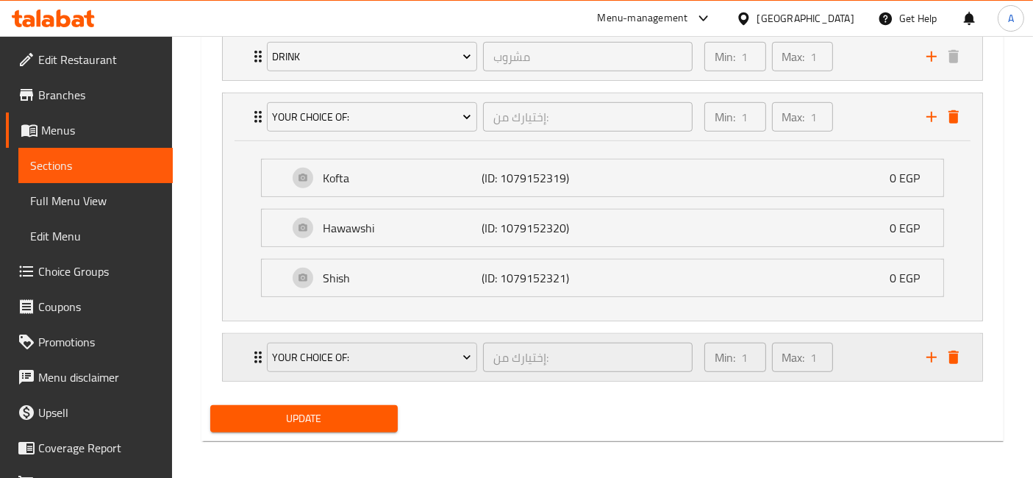
click at [501, 373] on div "Your Choice Of: إختيارك من: ​" at bounding box center [479, 357] width 443 height 47
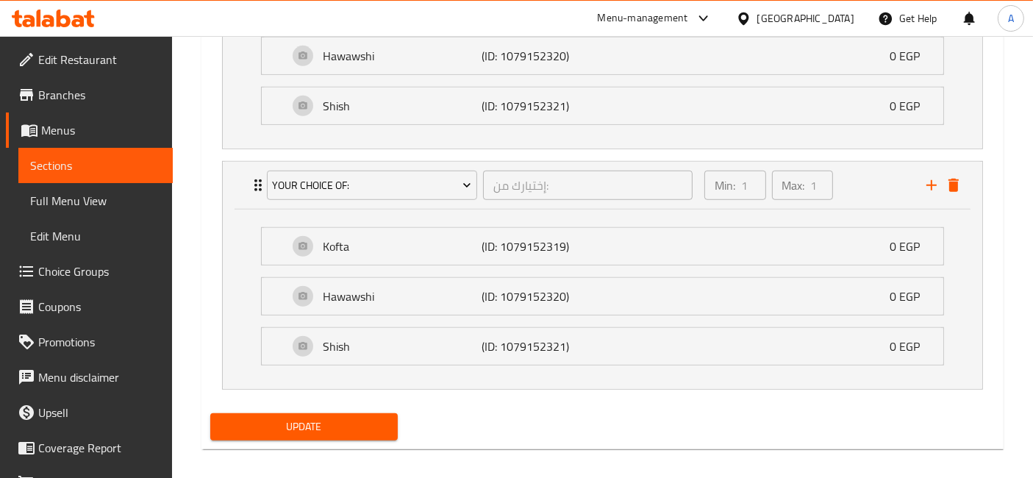
scroll to position [1083, 0]
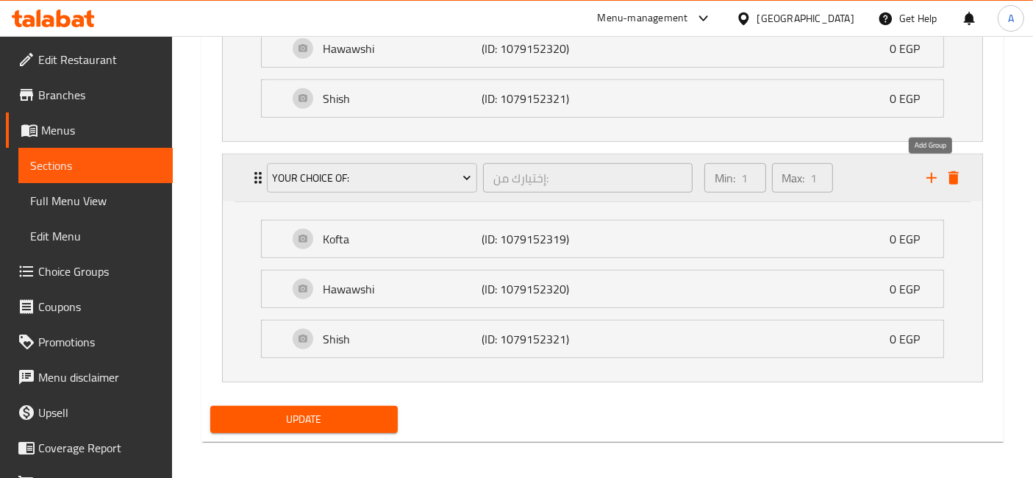
click at [933, 182] on icon "add" at bounding box center [932, 178] width 18 height 18
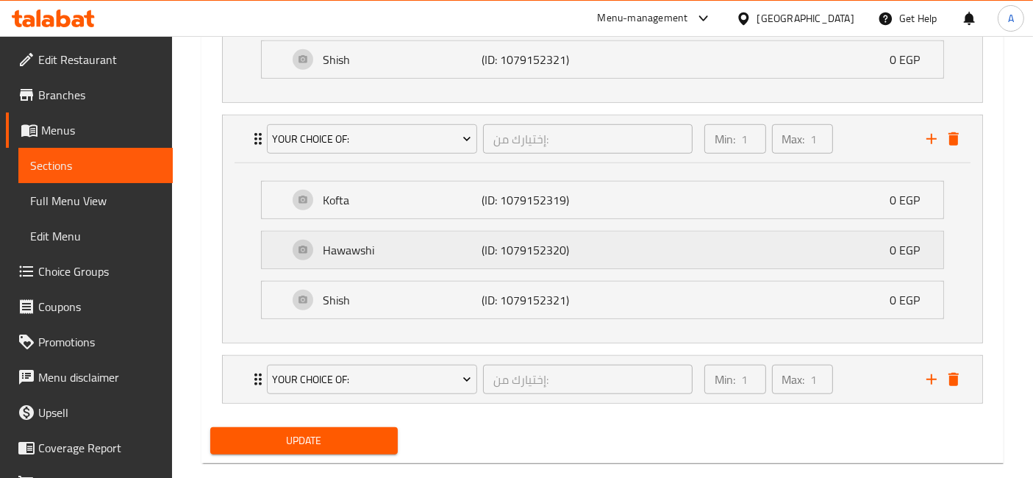
scroll to position [1143, 0]
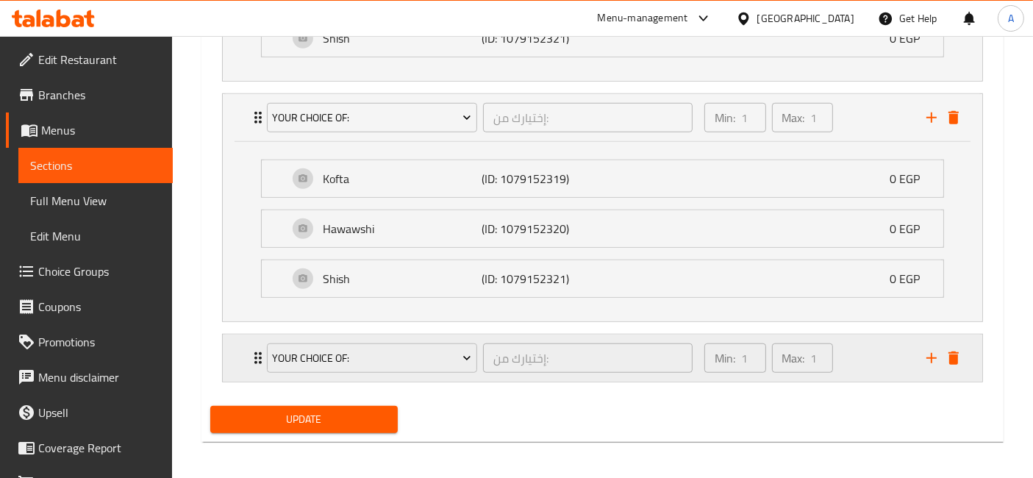
click at [883, 352] on div "Min: 1 ​ Max: 1 ​" at bounding box center [807, 358] width 222 height 47
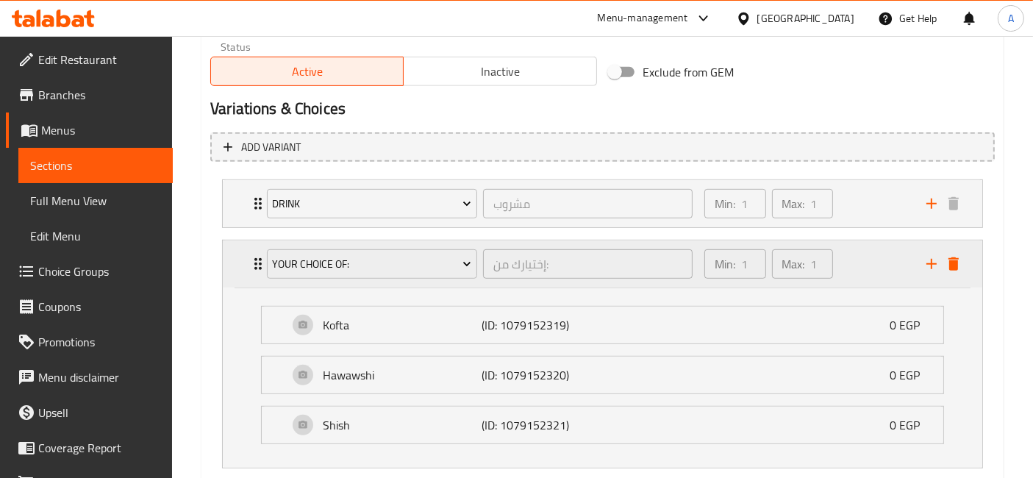
scroll to position [734, 0]
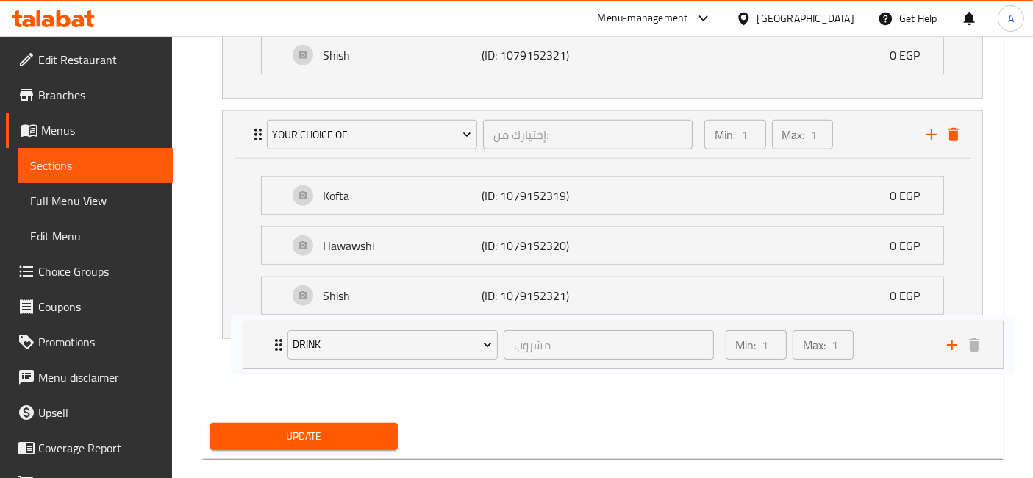
drag, startPoint x: 257, startPoint y: 222, endPoint x: 279, endPoint y: 347, distance: 126.8
click at [279, 347] on div "Drink مشروب ​ Min: 1 ​ Max: 1 ​ Whiskey Halal (ID: 1514155075) 0 EGP Name (En) …" at bounding box center [602, 13] width 785 height 781
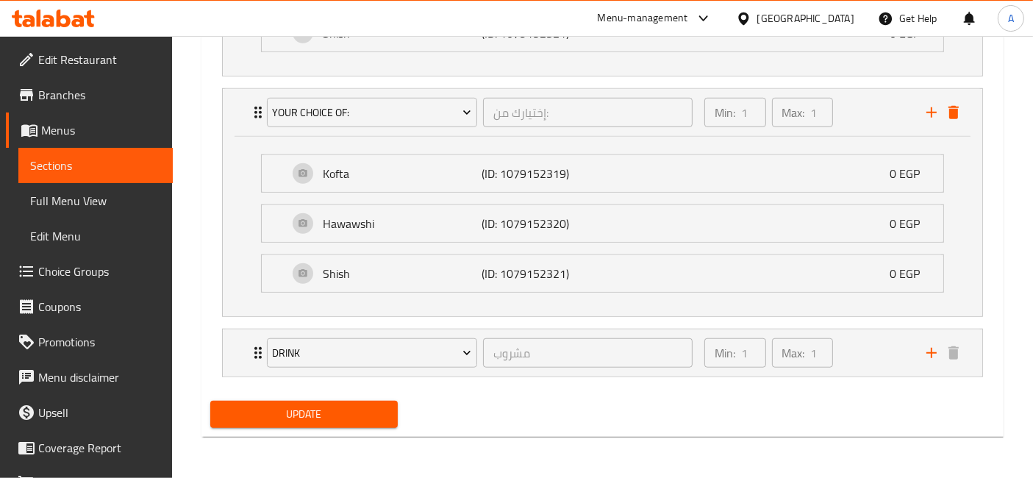
scroll to position [1143, 0]
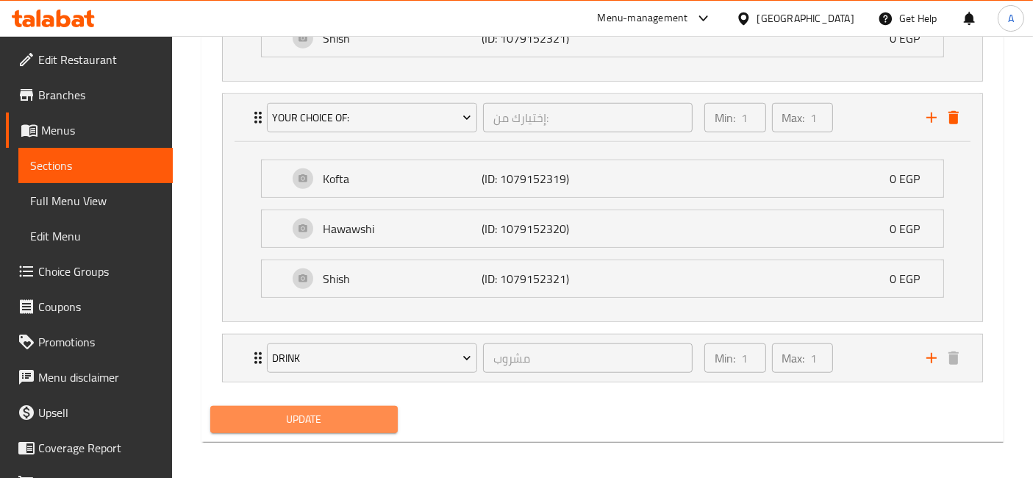
click at [324, 410] on span "Update" at bounding box center [304, 419] width 164 height 18
click at [362, 419] on span "Update" at bounding box center [304, 419] width 164 height 18
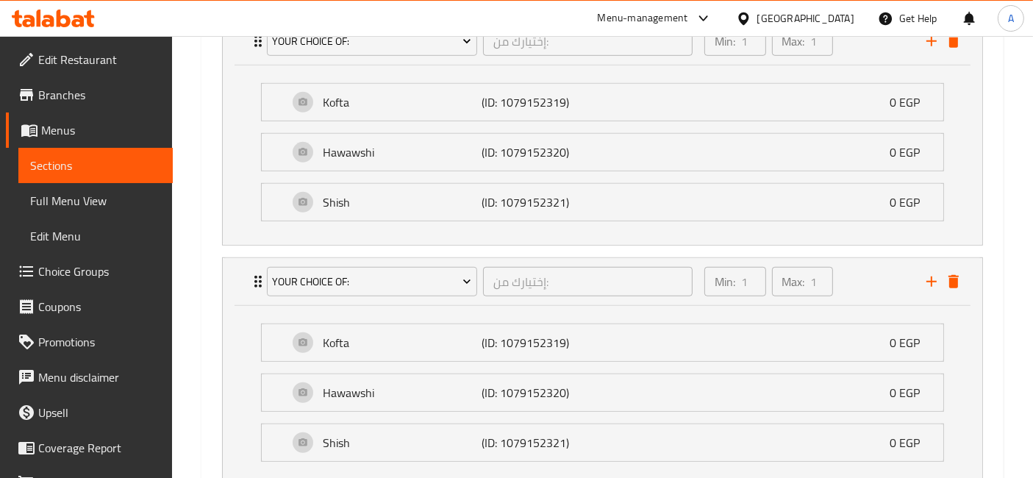
scroll to position [734, 0]
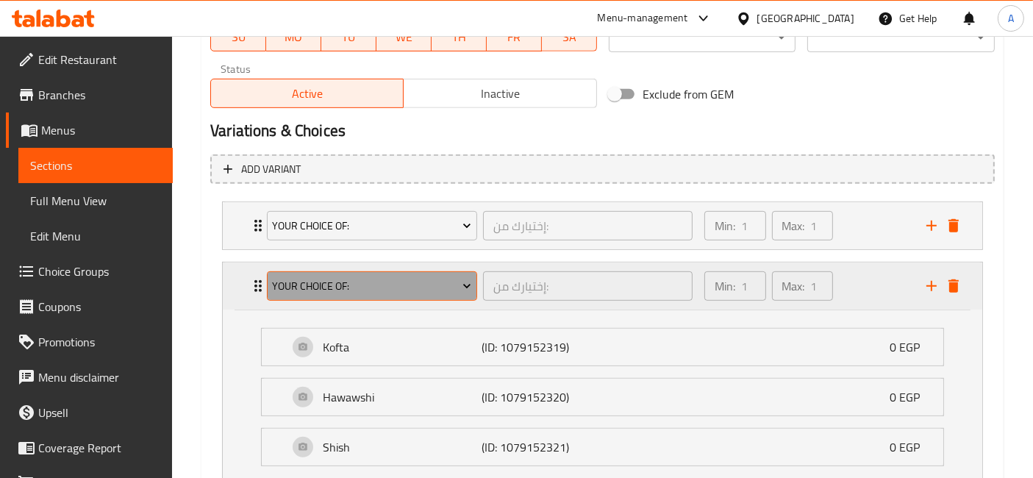
click at [435, 271] on button "Your Choice Of:" at bounding box center [372, 285] width 210 height 29
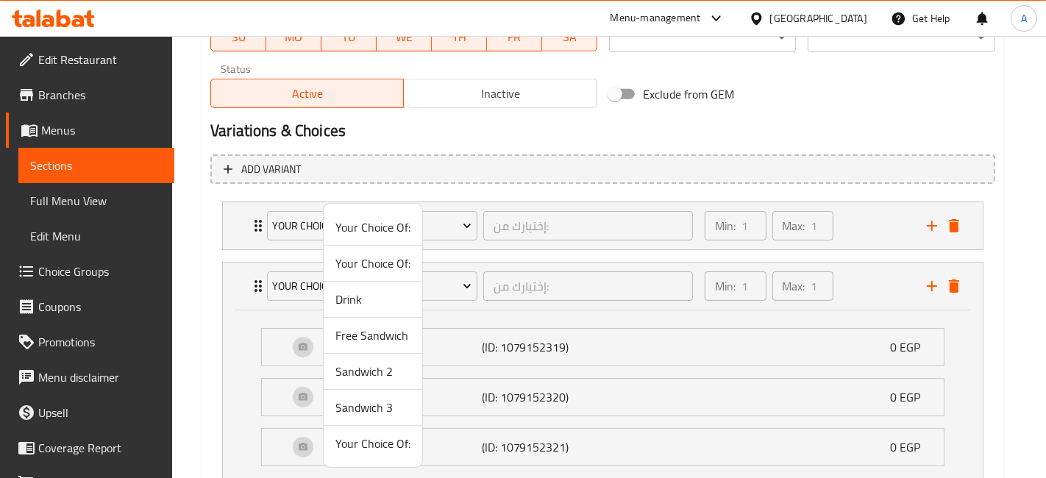
click at [388, 372] on span "Sandwich 2" at bounding box center [372, 372] width 75 height 18
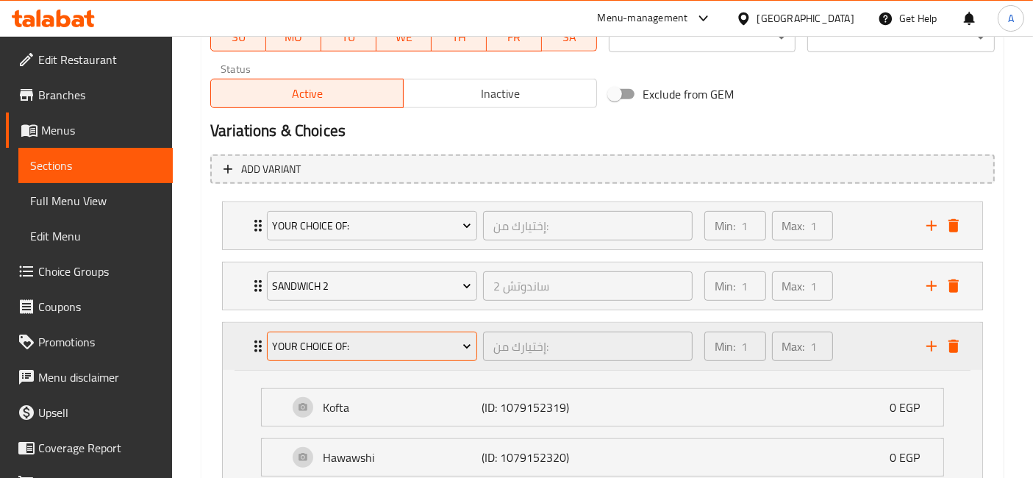
click at [296, 338] on span "Your Choice Of:" at bounding box center [372, 347] width 199 height 18
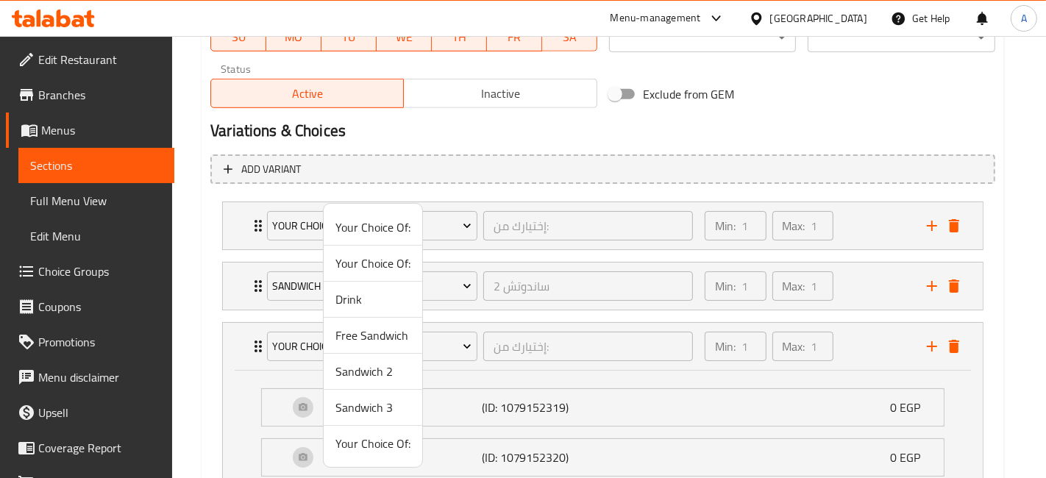
click at [379, 399] on span "Sandwich 3" at bounding box center [372, 408] width 75 height 18
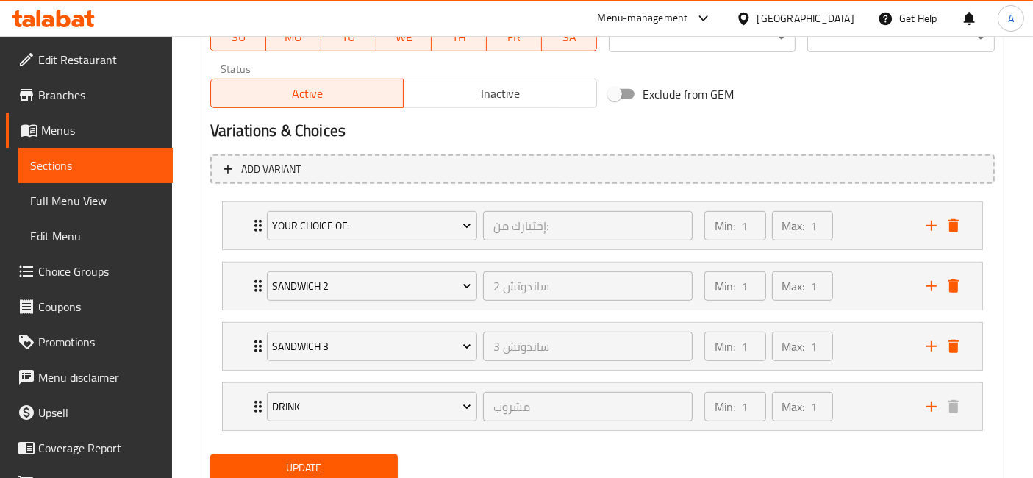
click at [387, 460] on button "Update" at bounding box center [304, 468] width 188 height 27
click at [484, 243] on div "Your Choice Of: إختيارك من: ​" at bounding box center [479, 225] width 443 height 47
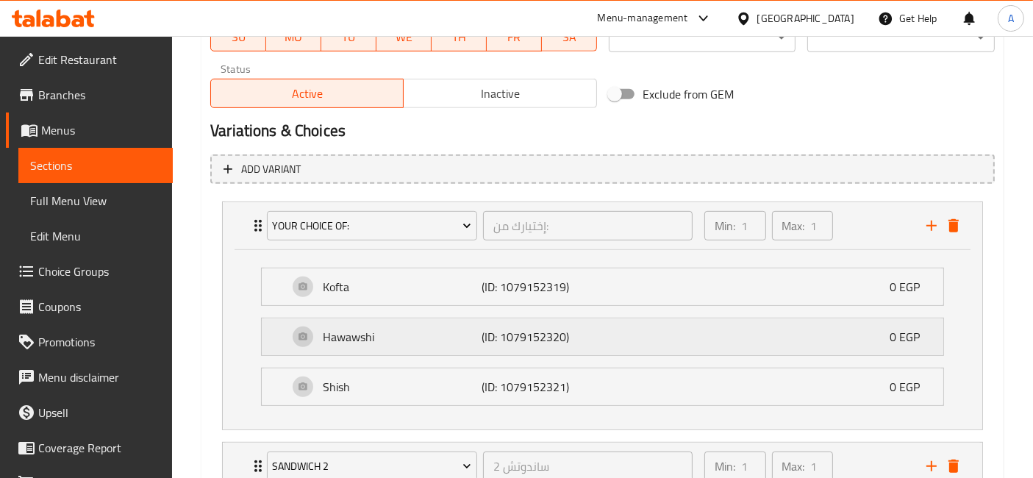
click at [611, 338] on div "Hawawshi (ID: 1079152320) 0 EGP" at bounding box center [607, 336] width 638 height 37
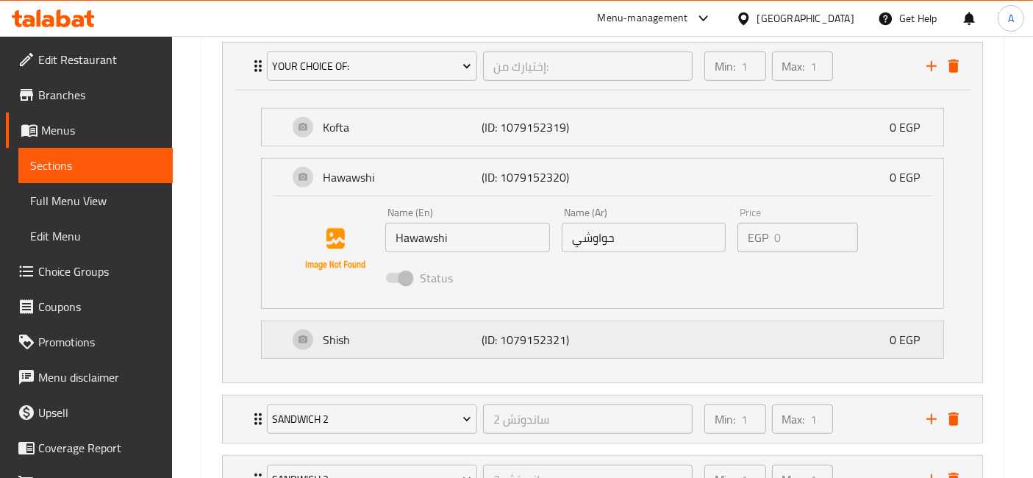
scroll to position [897, 0]
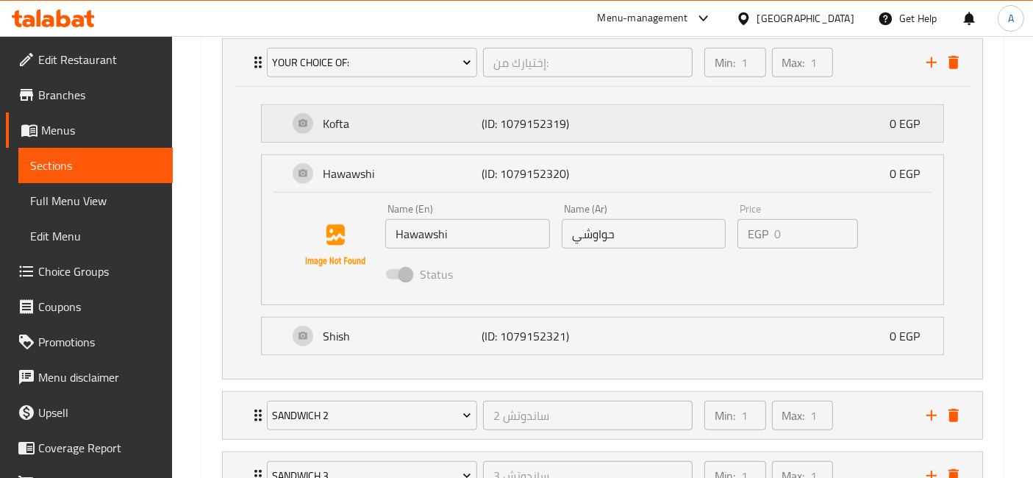
click at [458, 138] on div "Kofta (ID: 1079152319) 0 EGP" at bounding box center [607, 123] width 638 height 37
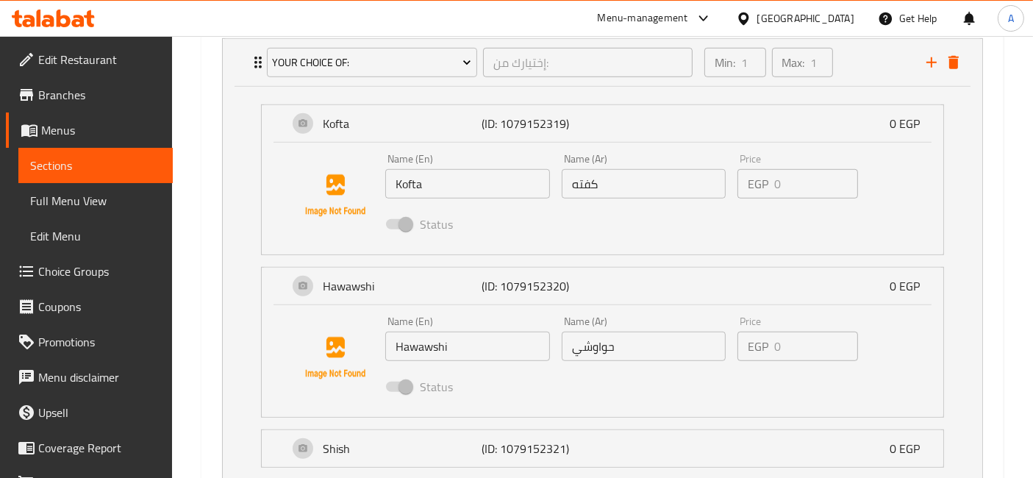
click at [404, 386] on span at bounding box center [398, 387] width 25 height 10
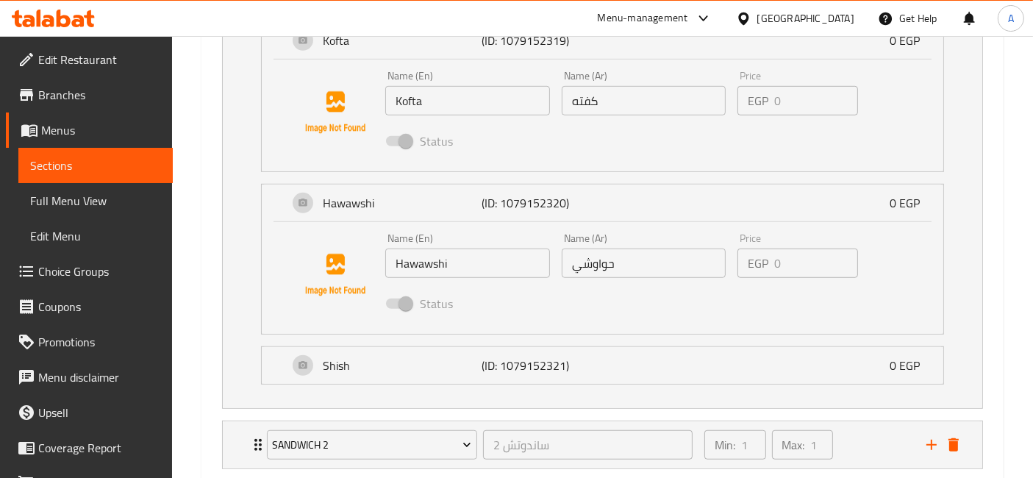
scroll to position [1061, 0]
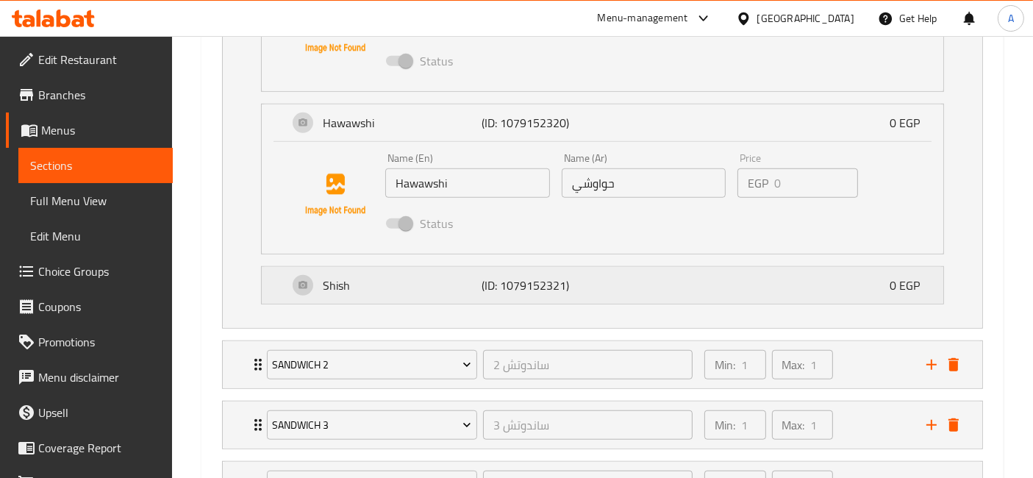
click at [410, 283] on p "Shish" at bounding box center [402, 286] width 158 height 18
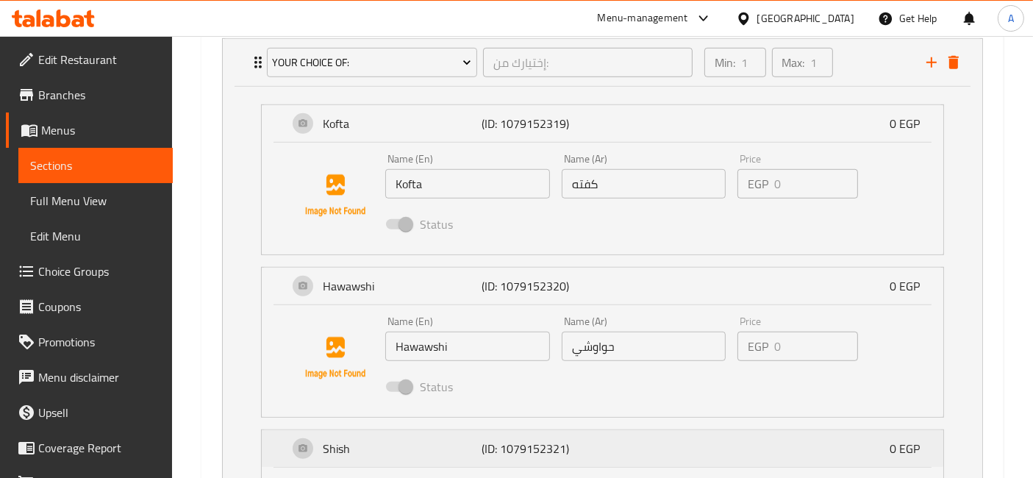
scroll to position [816, 0]
